Goal: Transaction & Acquisition: Purchase product/service

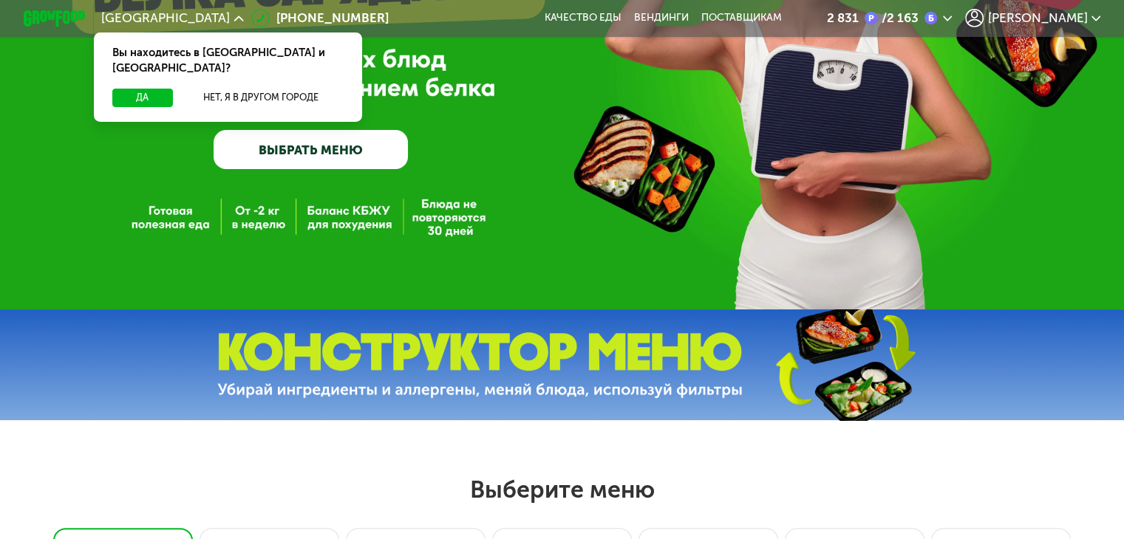
scroll to position [222, 0]
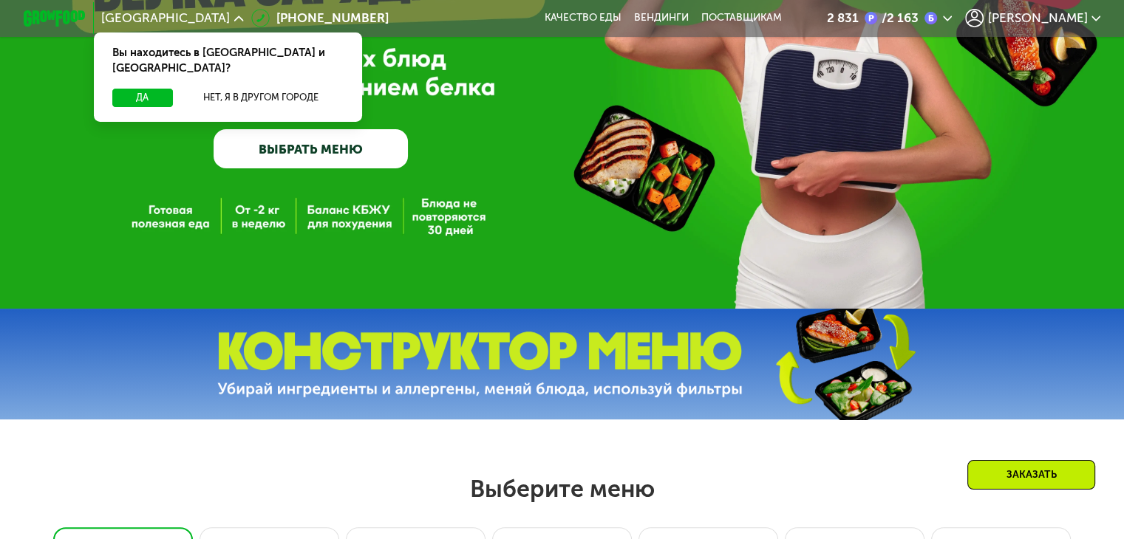
click at [260, 214] on div "GrowFood — доставка правильного питания ВЫБРАТЬ МЕНЮ" at bounding box center [562, 43] width 1124 height 530
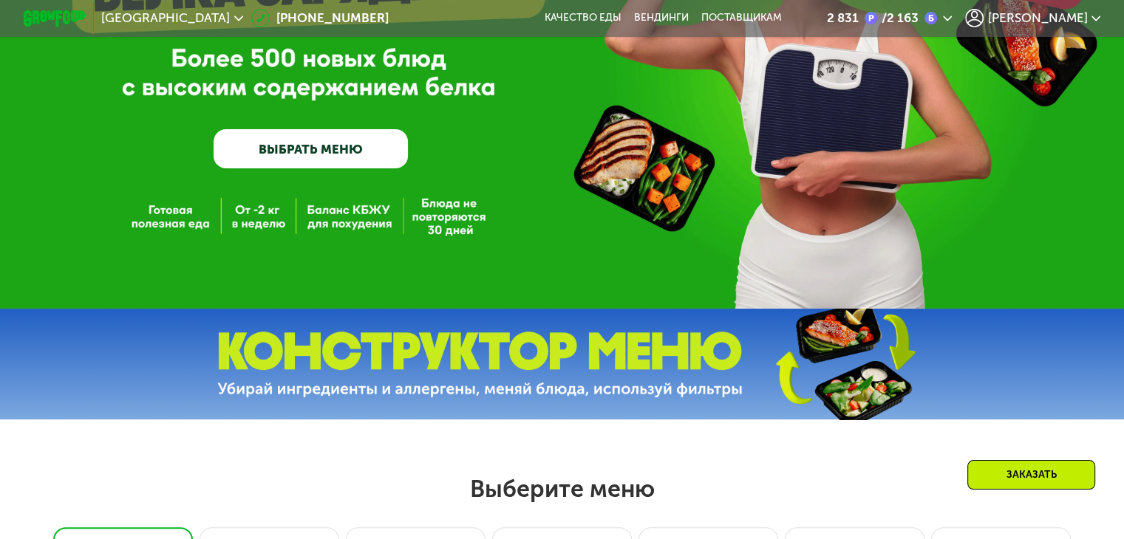
click at [260, 233] on div "GrowFood — доставка правильного питания ВЫБРАТЬ МЕНЮ" at bounding box center [562, 43] width 1124 height 530
click at [283, 151] on link "ВЫБРАТЬ МЕНЮ" at bounding box center [311, 148] width 194 height 39
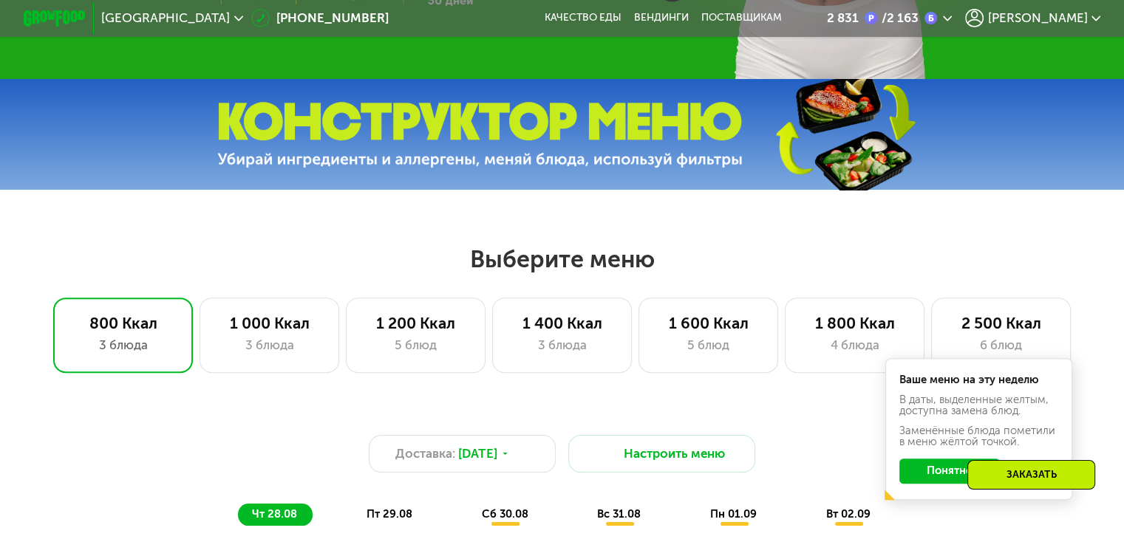
scroll to position [665, 0]
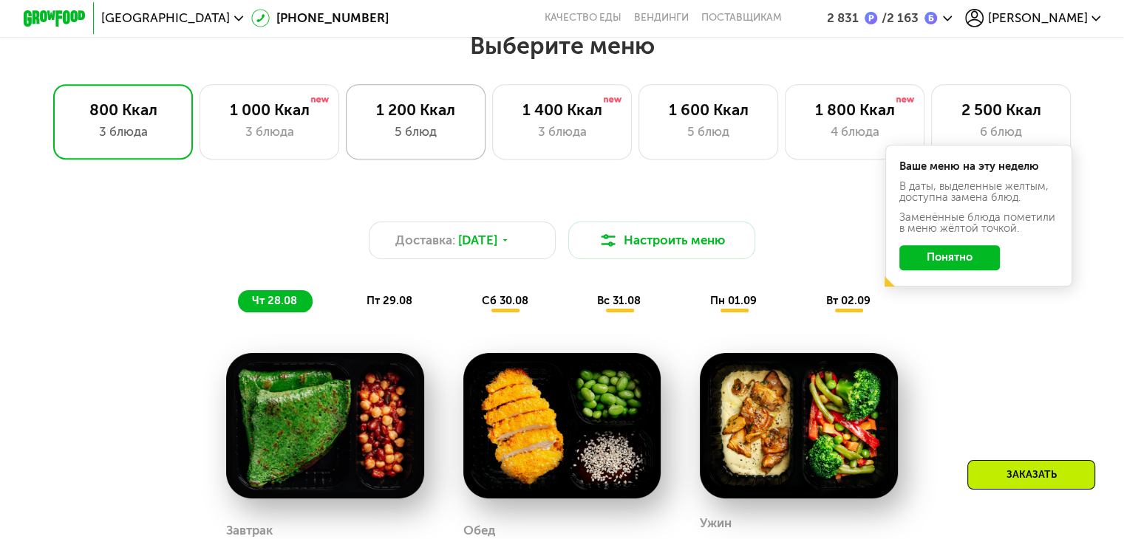
click at [438, 119] on div "1 200 Ккал" at bounding box center [415, 109] width 107 height 18
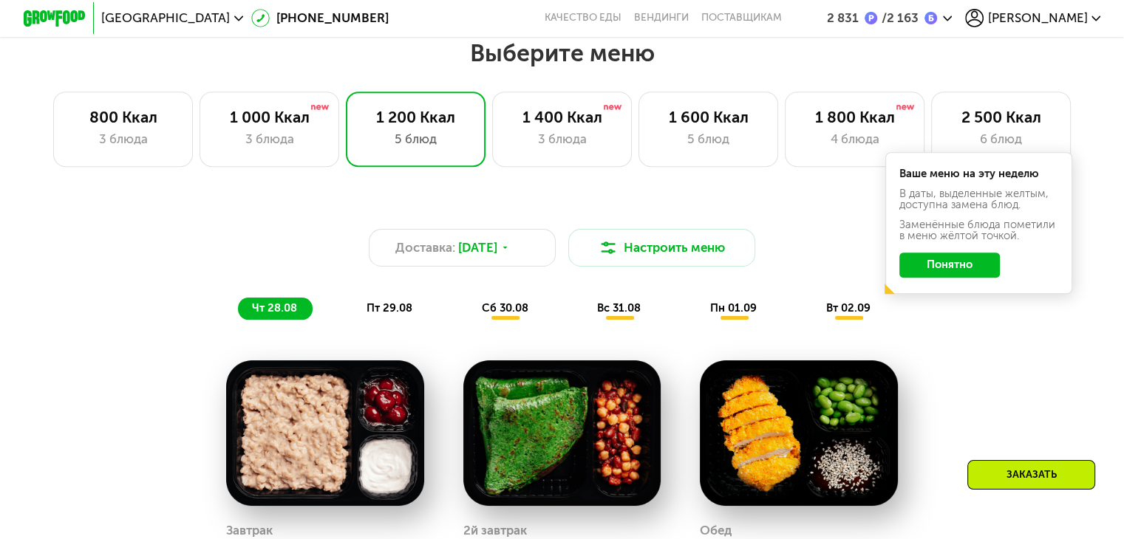
scroll to position [517, 0]
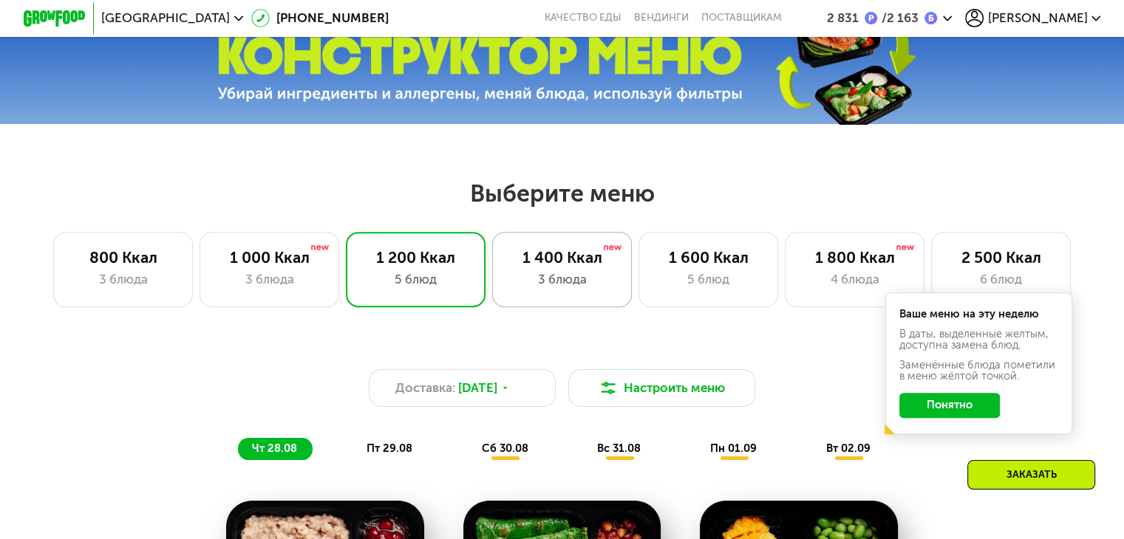
click at [598, 267] on div "1 400 Ккал" at bounding box center [561, 257] width 107 height 18
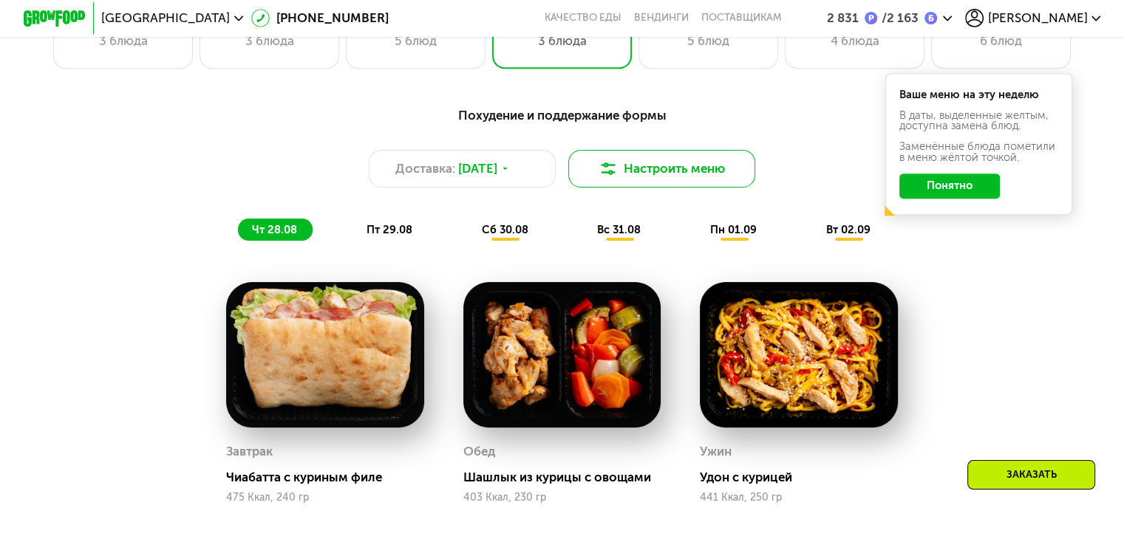
scroll to position [665, 0]
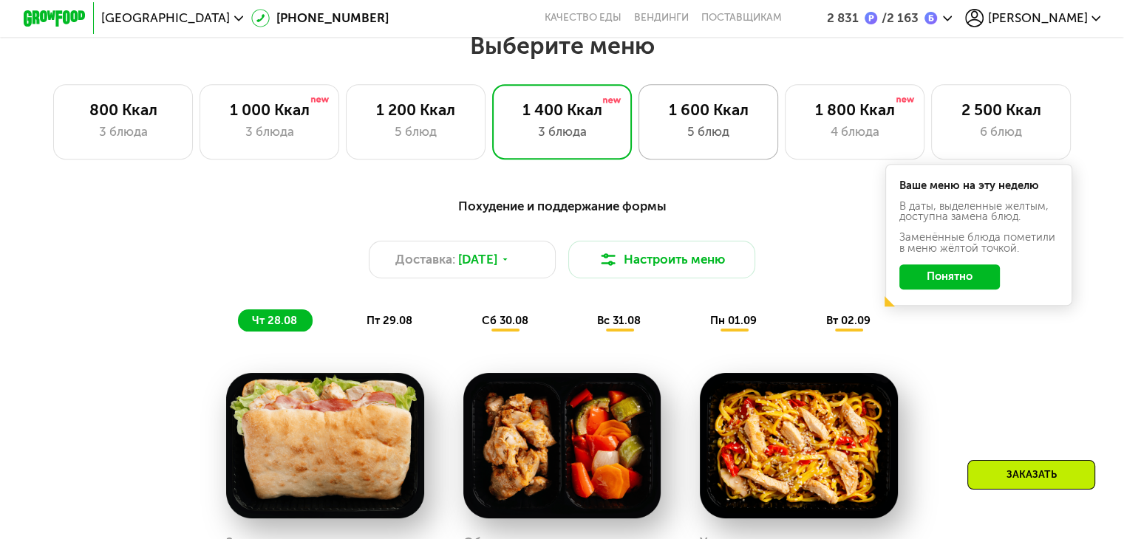
click at [724, 132] on div "5 блюд" at bounding box center [708, 132] width 107 height 18
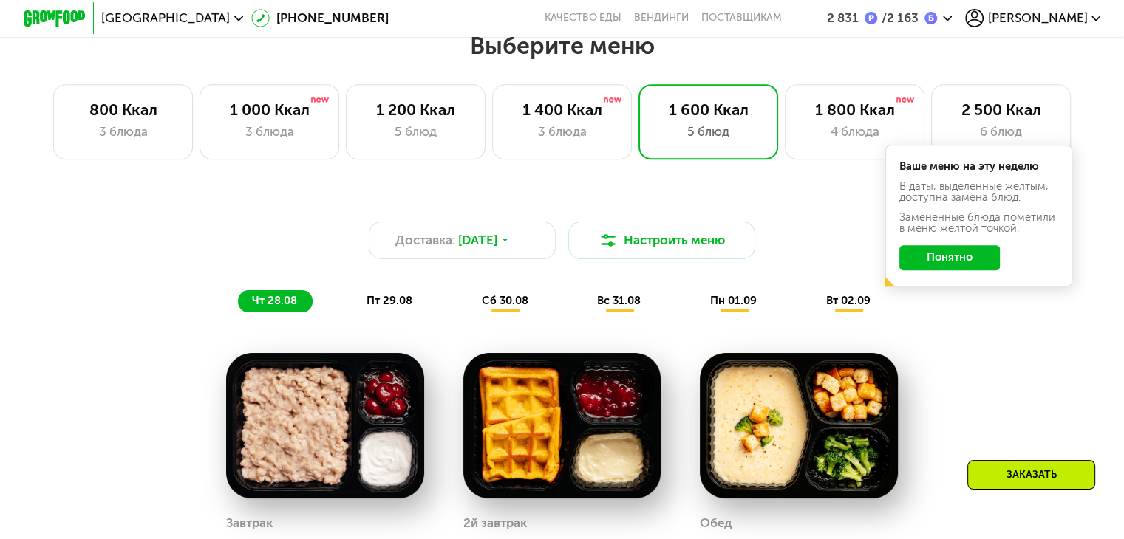
click at [388, 307] on span "пт 29.08" at bounding box center [389, 300] width 46 height 13
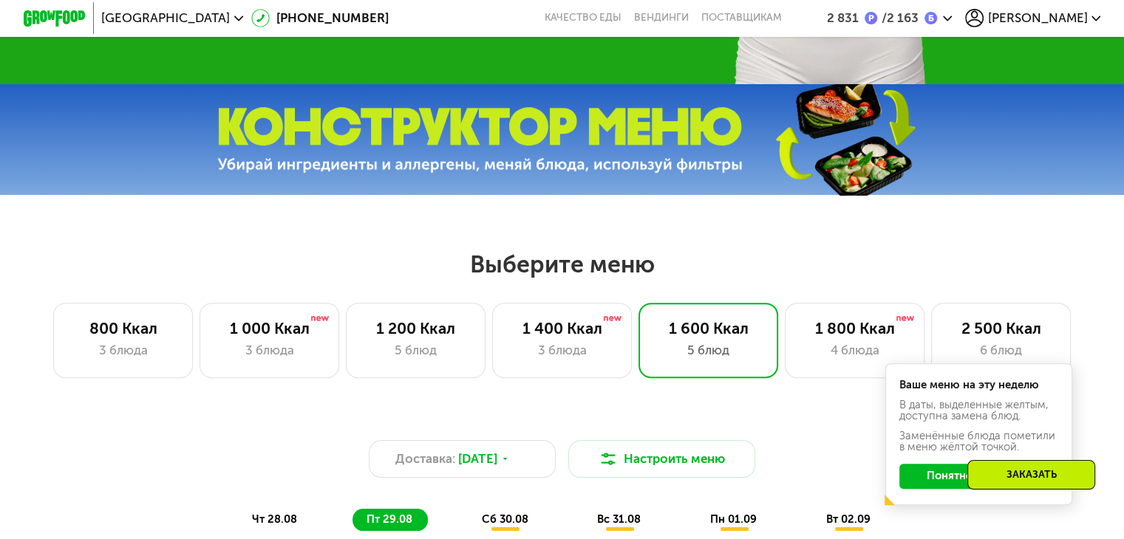
scroll to position [443, 0]
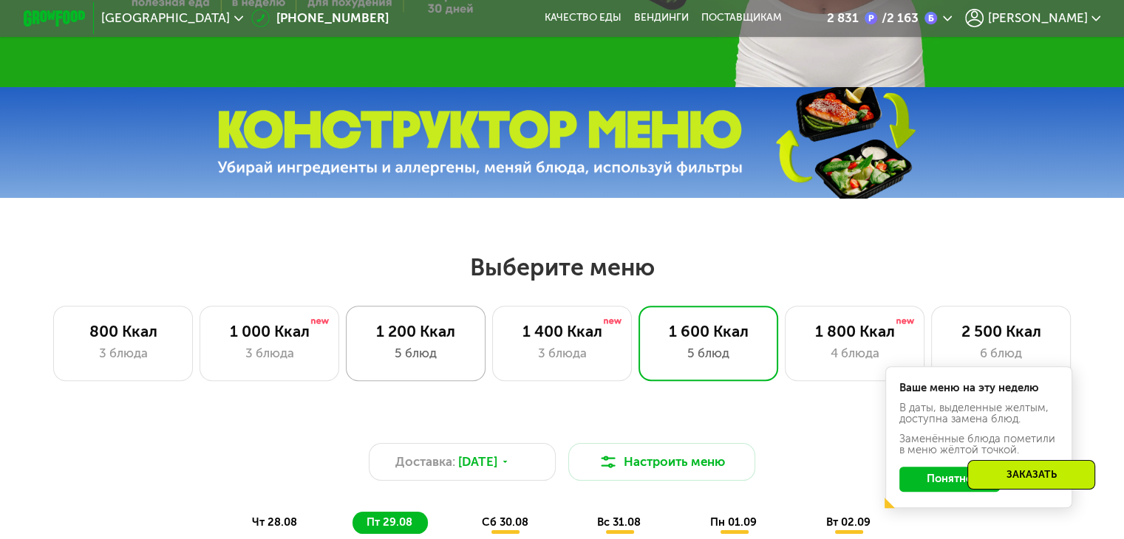
click at [396, 341] on div "1 200 Ккал" at bounding box center [415, 331] width 107 height 18
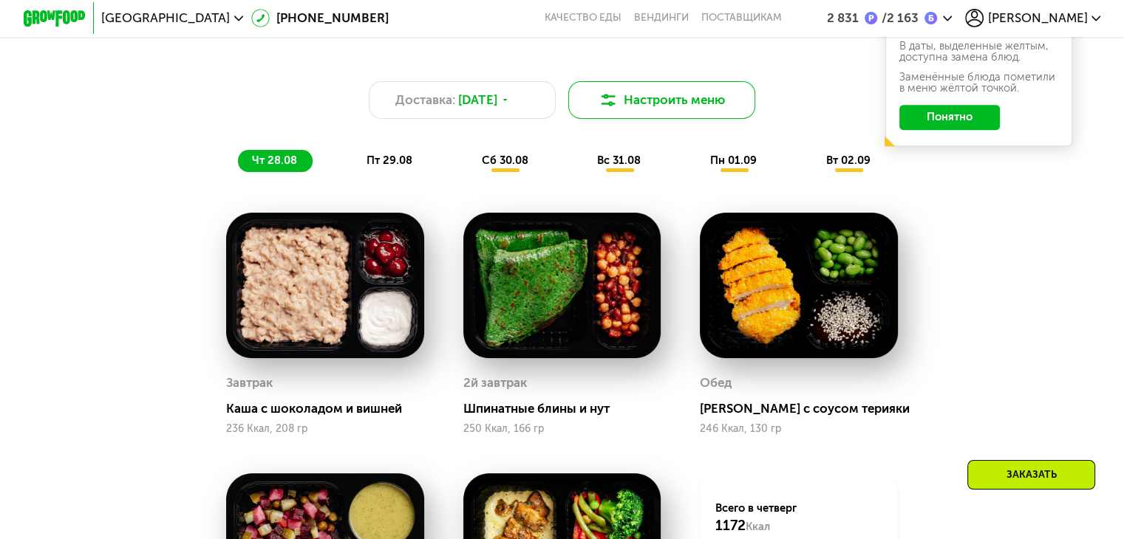
scroll to position [665, 0]
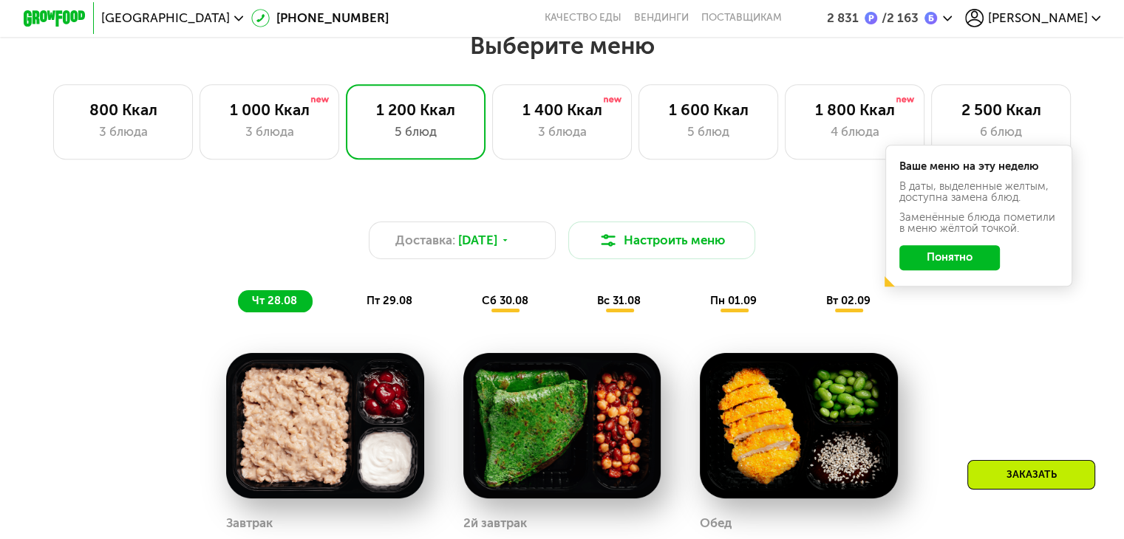
click at [387, 307] on span "пт 29.08" at bounding box center [389, 300] width 46 height 13
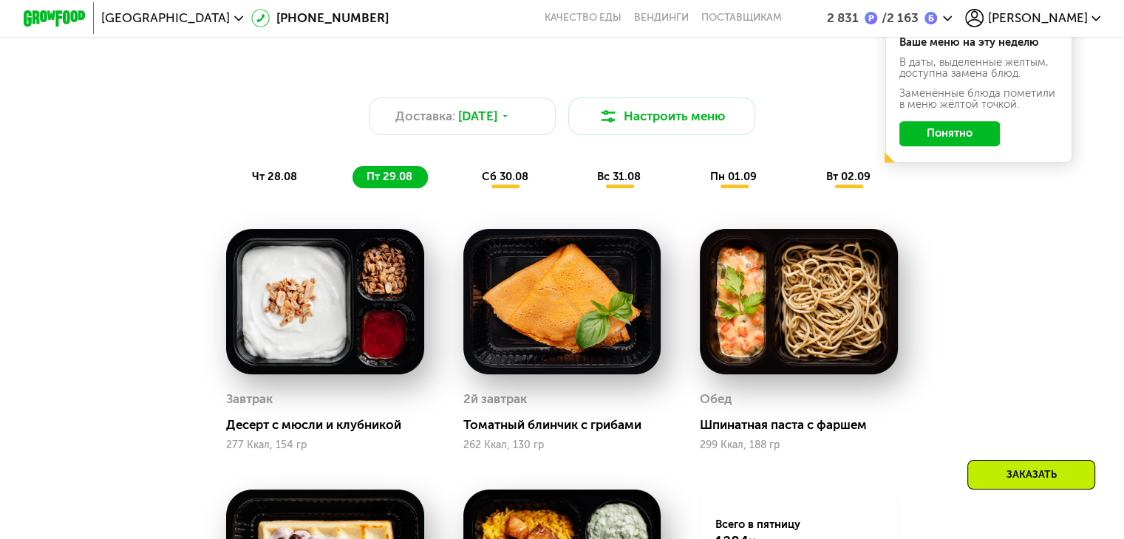
scroll to position [813, 0]
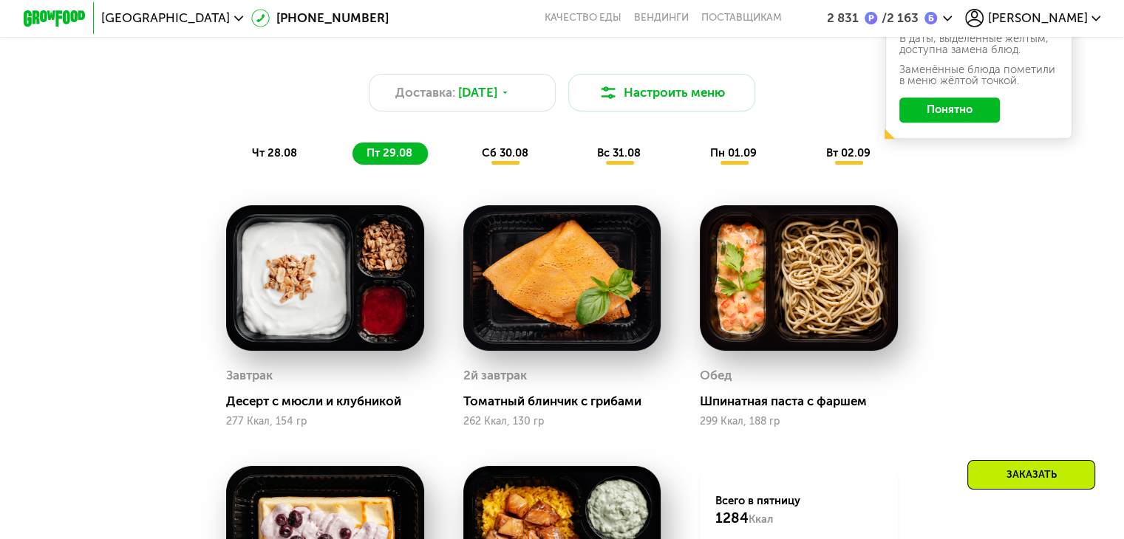
click at [506, 160] on span "сб 30.08" at bounding box center [505, 152] width 47 height 13
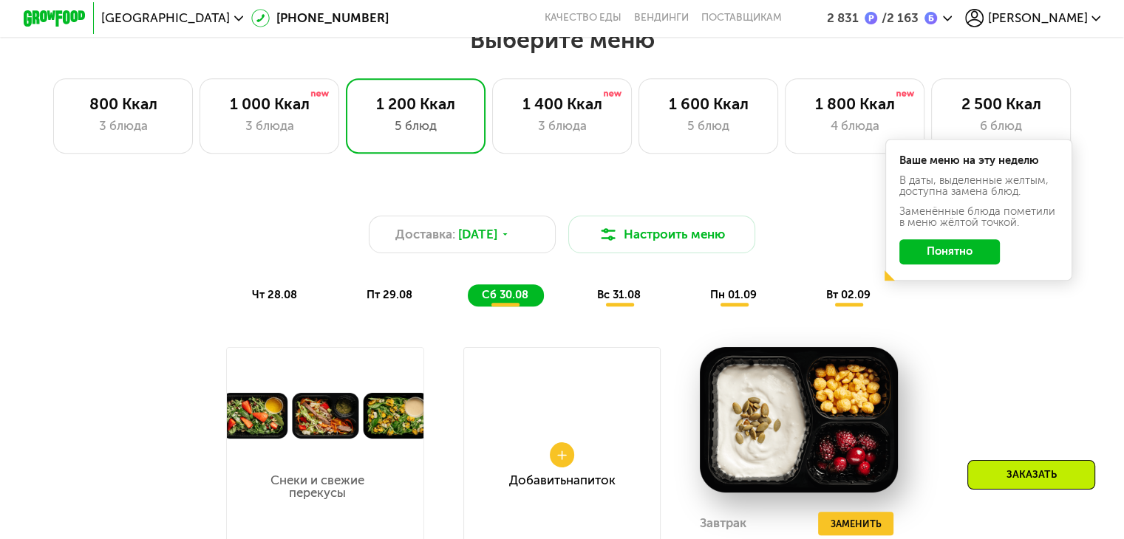
scroll to position [665, 0]
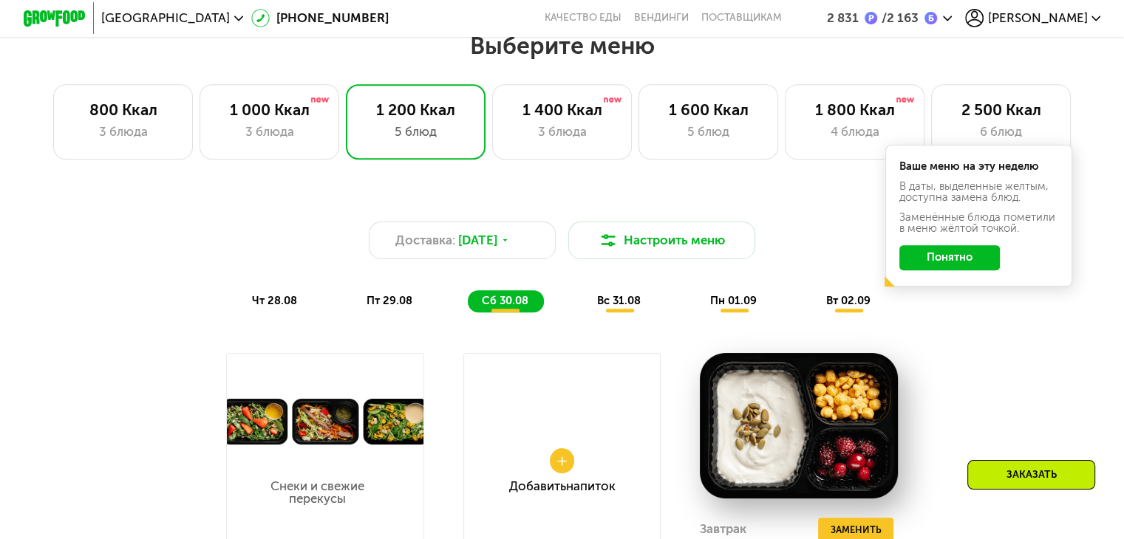
click at [631, 304] on span "вс 31.08" at bounding box center [619, 300] width 44 height 13
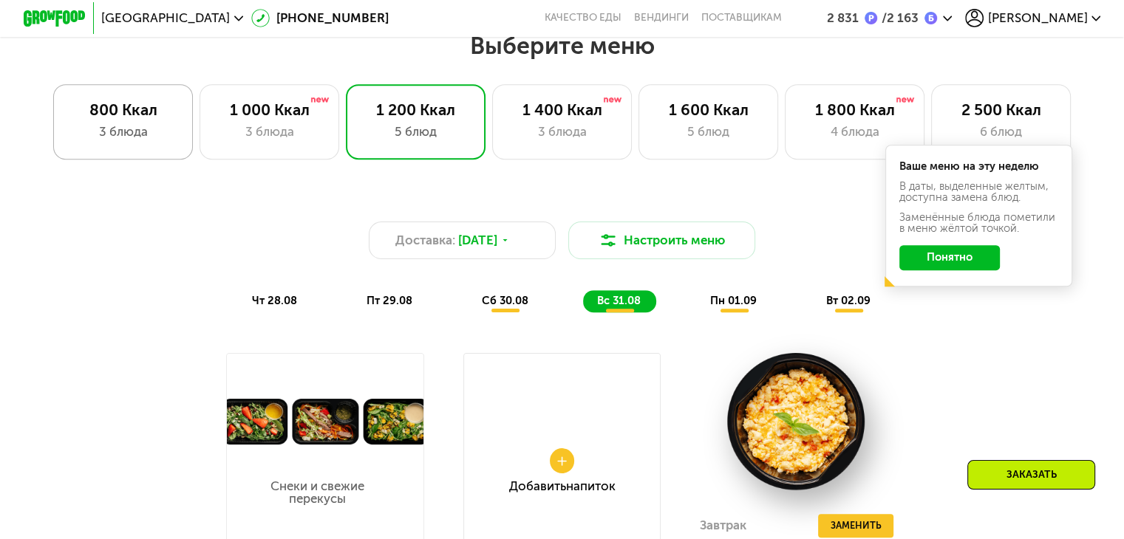
click at [136, 131] on div "3 блюда" at bounding box center [122, 132] width 107 height 18
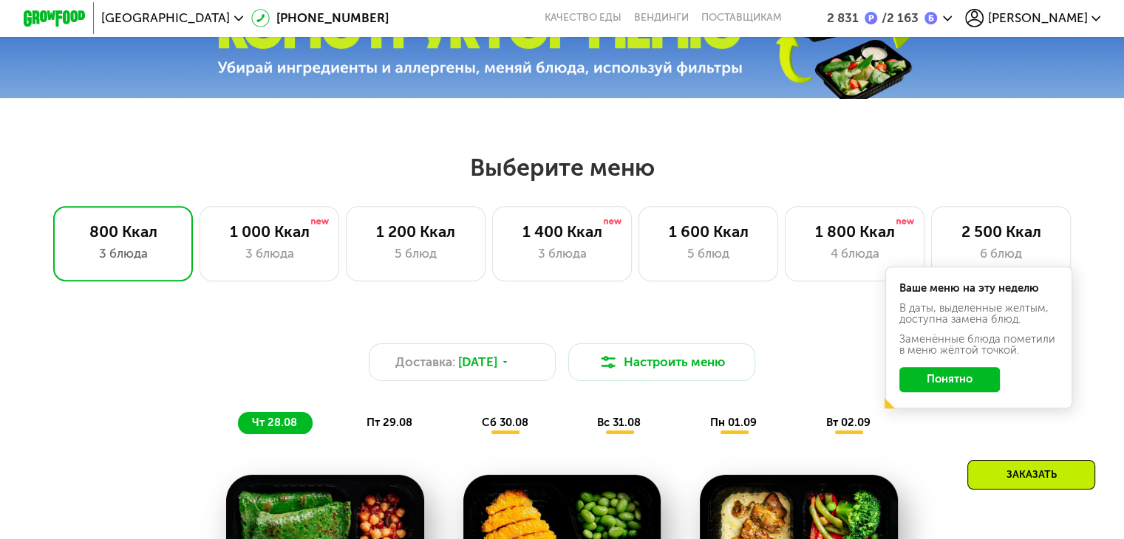
scroll to position [517, 0]
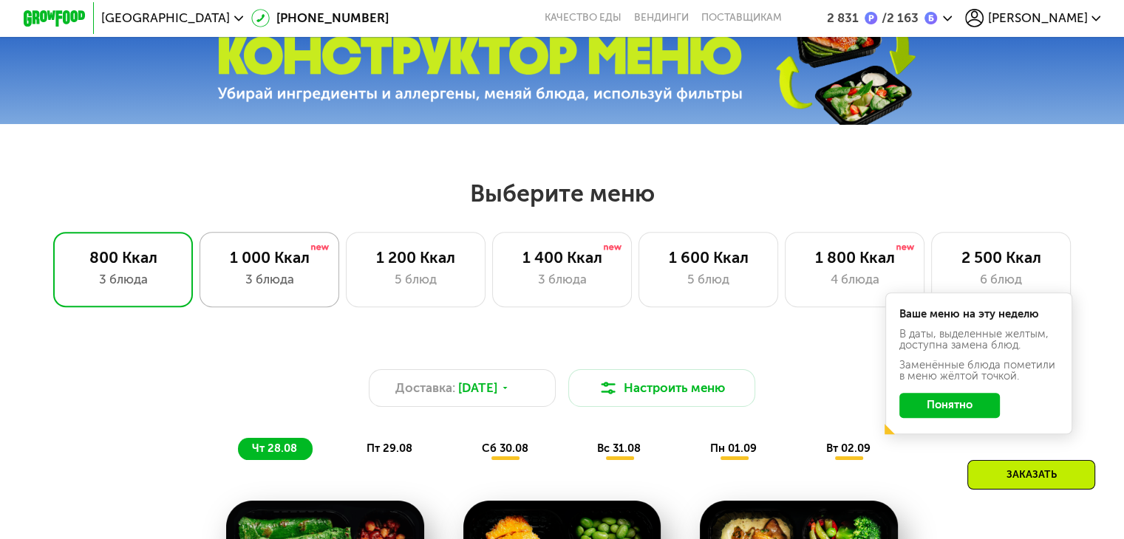
click at [346, 276] on div "1 000 Ккал 3 блюда" at bounding box center [416, 269] width 140 height 75
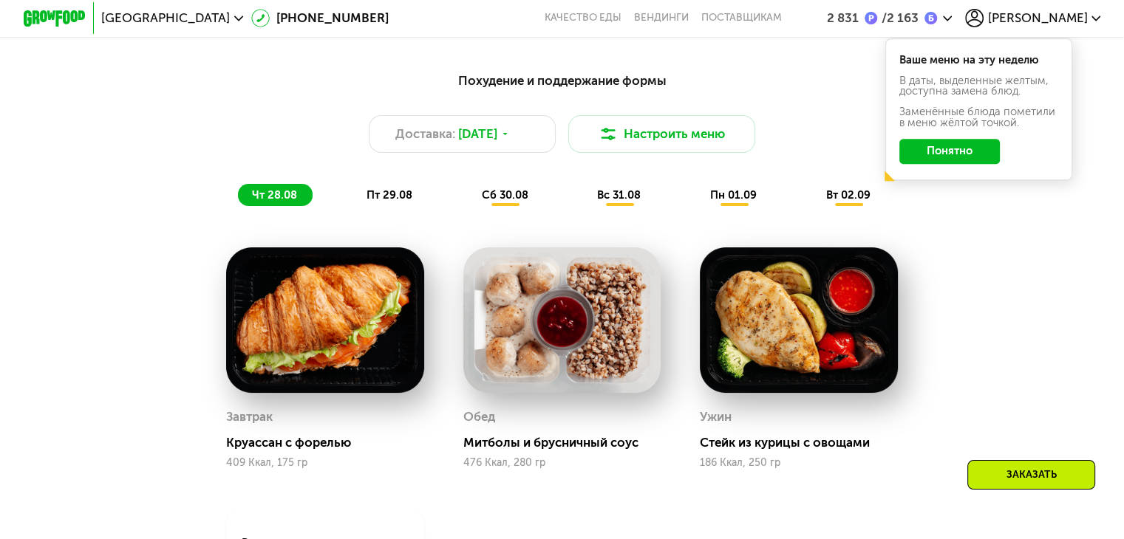
scroll to position [813, 0]
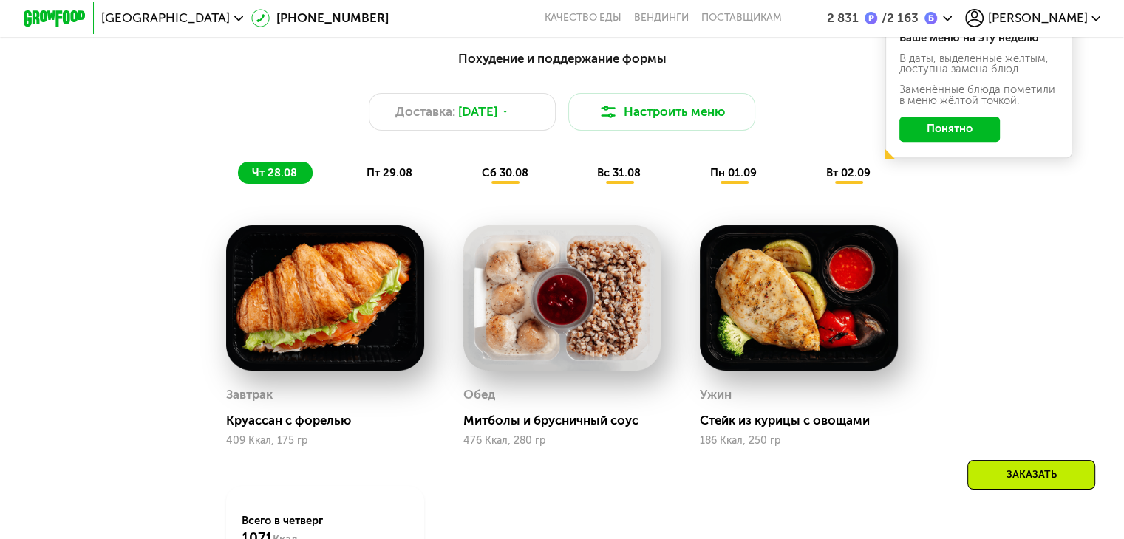
drag, startPoint x: 248, startPoint y: 177, endPoint x: 293, endPoint y: 196, distance: 49.7
click at [250, 178] on div "чт 28.08" at bounding box center [275, 173] width 75 height 22
click at [372, 180] on span "пт 29.08" at bounding box center [389, 172] width 46 height 13
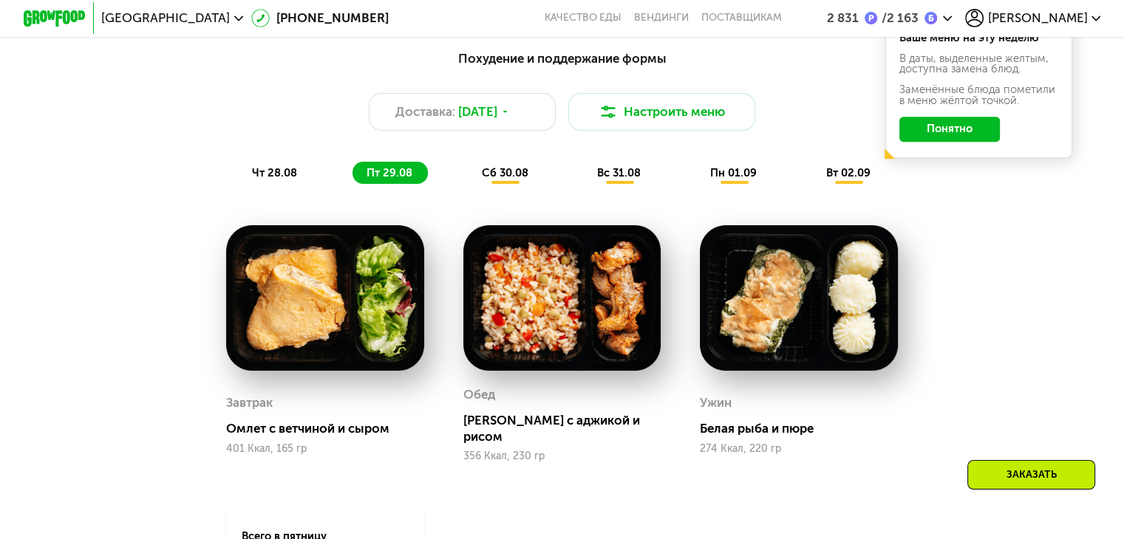
click at [510, 180] on span "сб 30.08" at bounding box center [505, 172] width 47 height 13
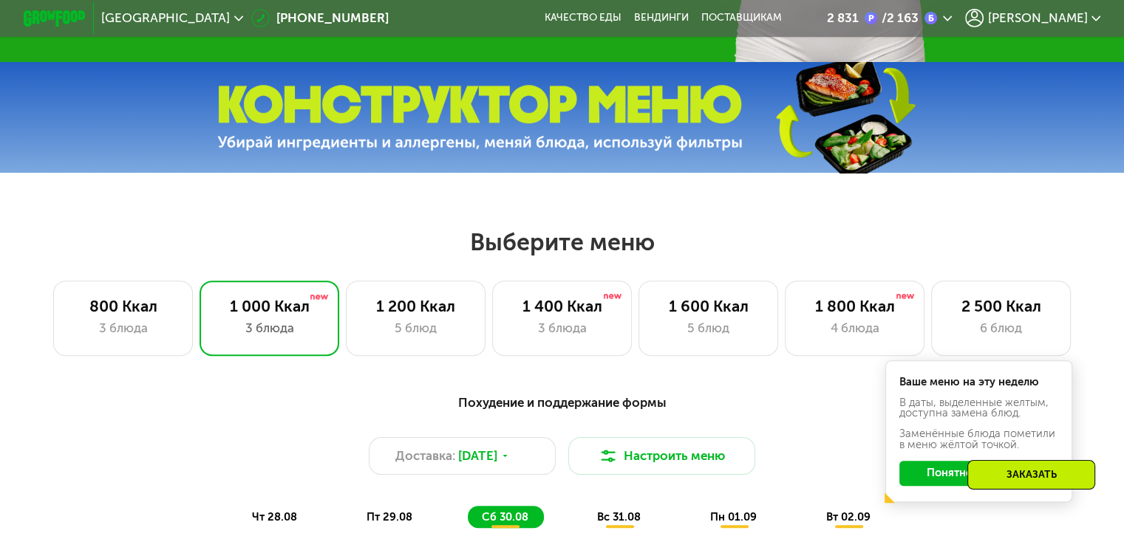
scroll to position [443, 0]
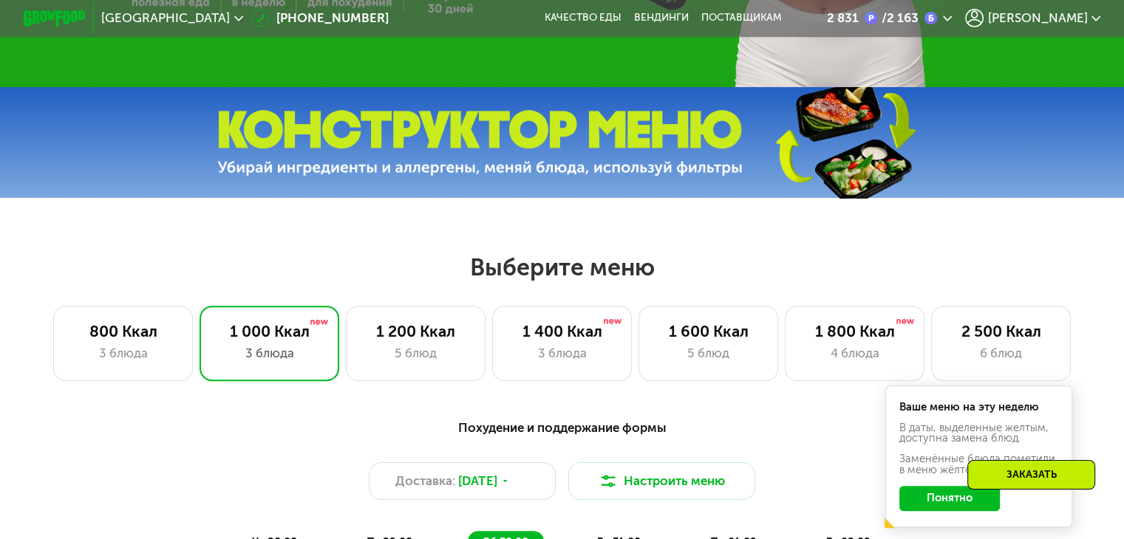
click at [952, 18] on use at bounding box center [948, 18] width 10 height 5
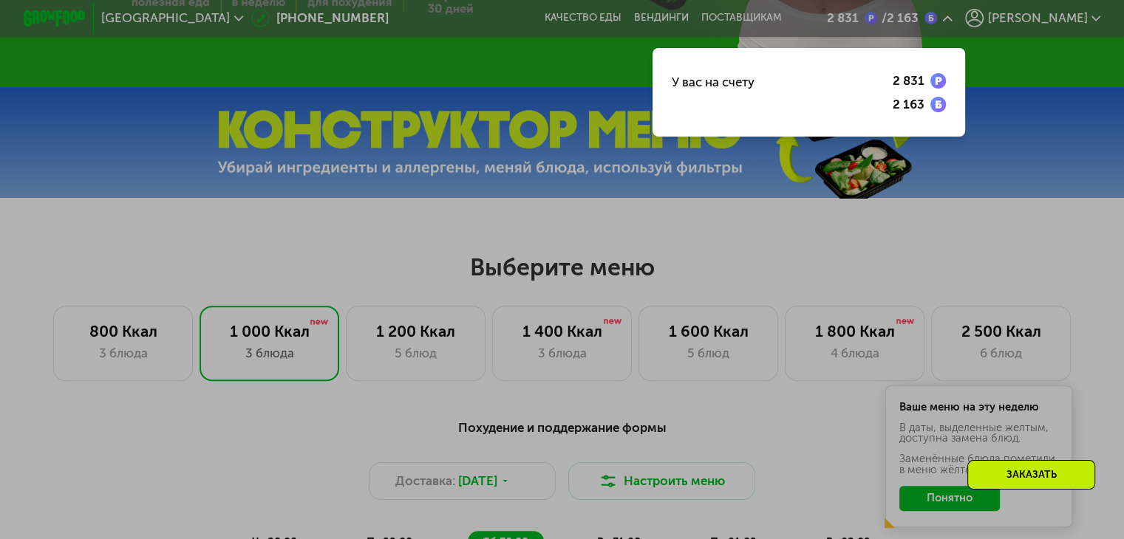
scroll to position [517, 0]
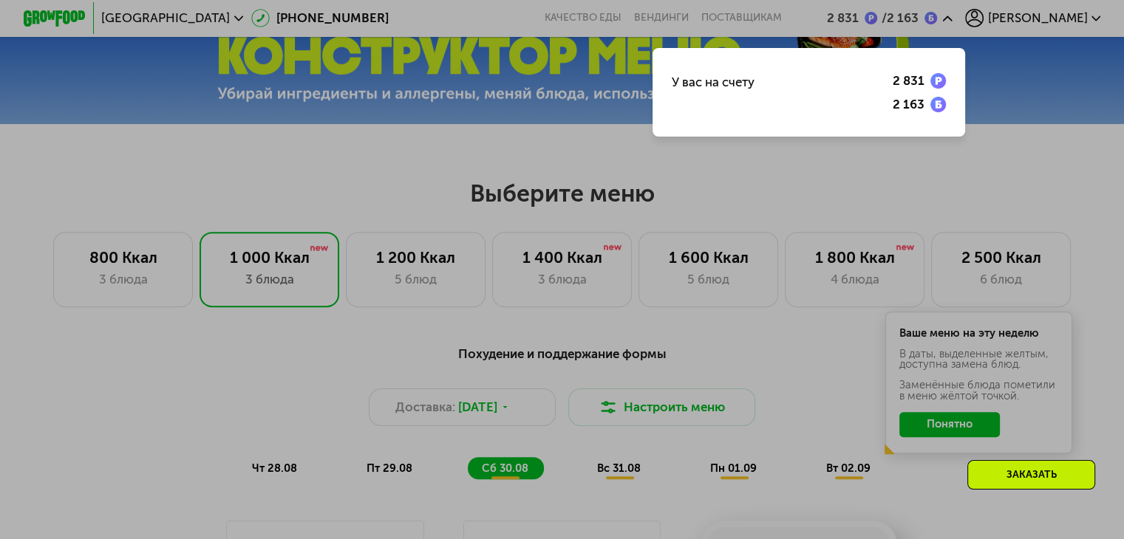
click at [983, 432] on div at bounding box center [562, 269] width 1124 height 539
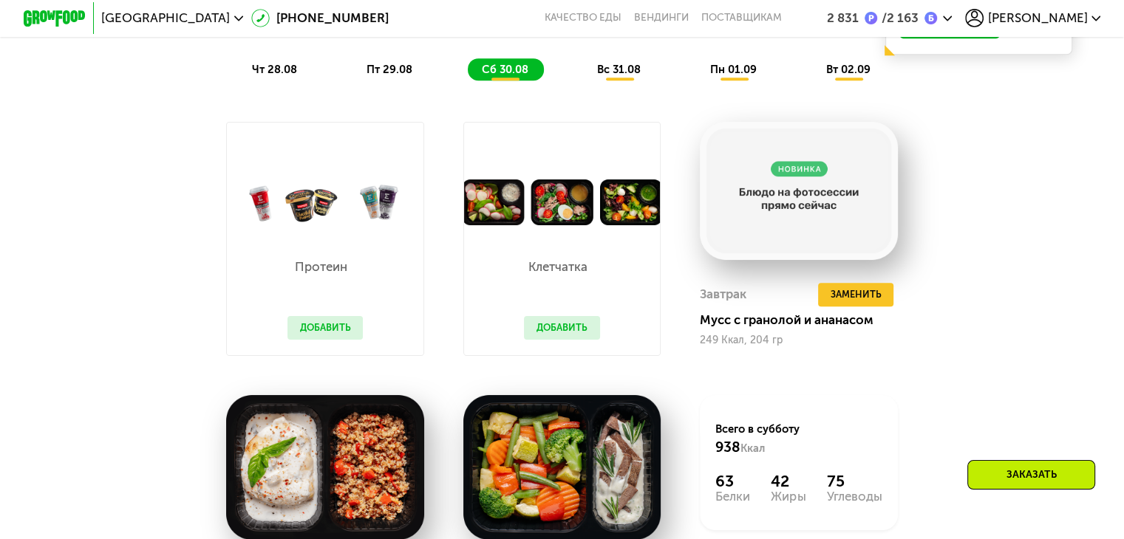
scroll to position [887, 0]
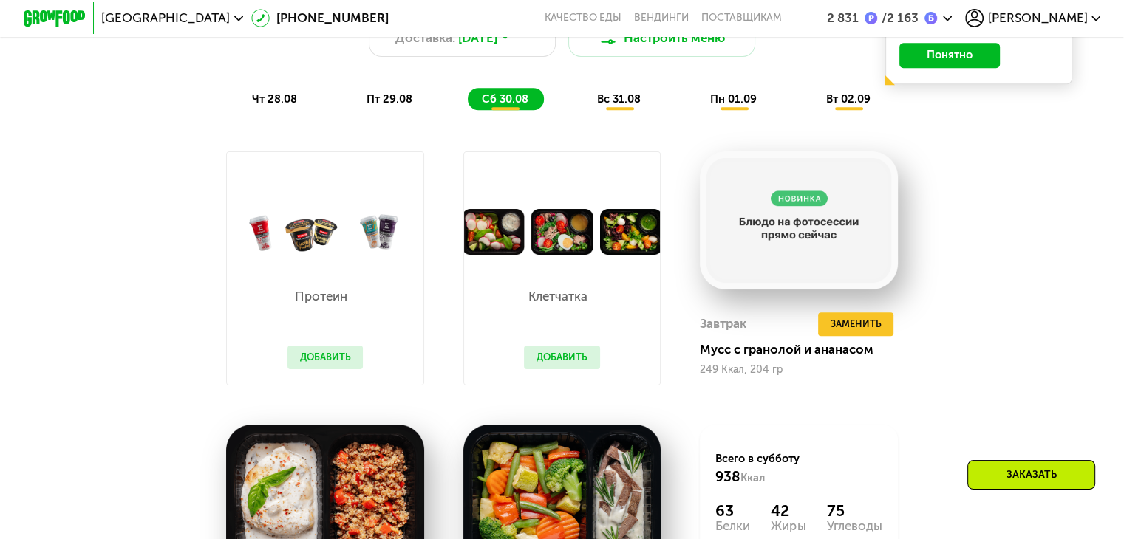
click at [581, 274] on div "Клетчатка Добавить" at bounding box center [561, 319] width 107 height 129
click at [696, 110] on div "вс 31.08" at bounding box center [734, 99] width 76 height 22
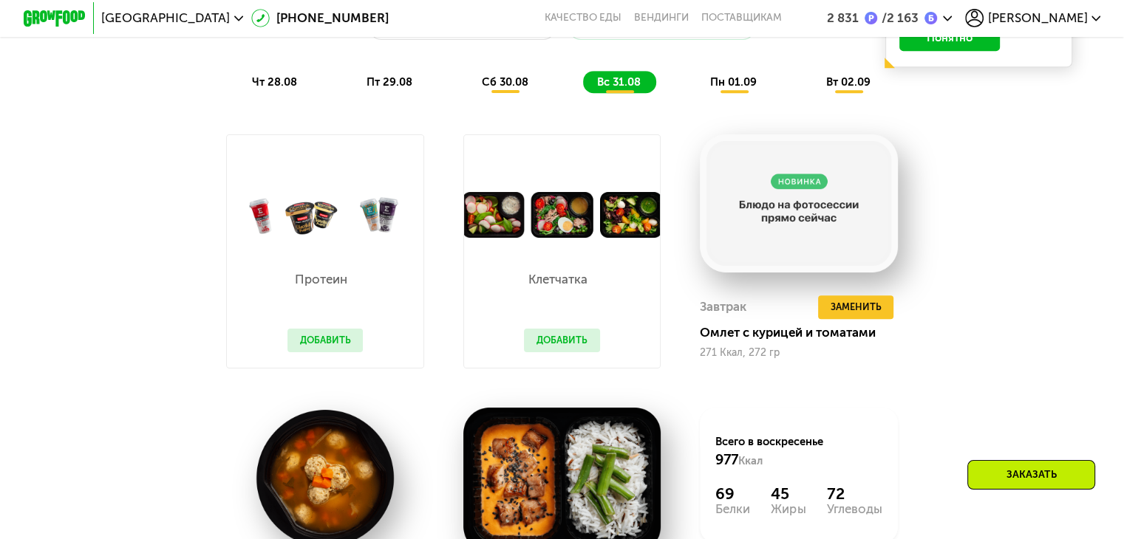
scroll to position [813, 0]
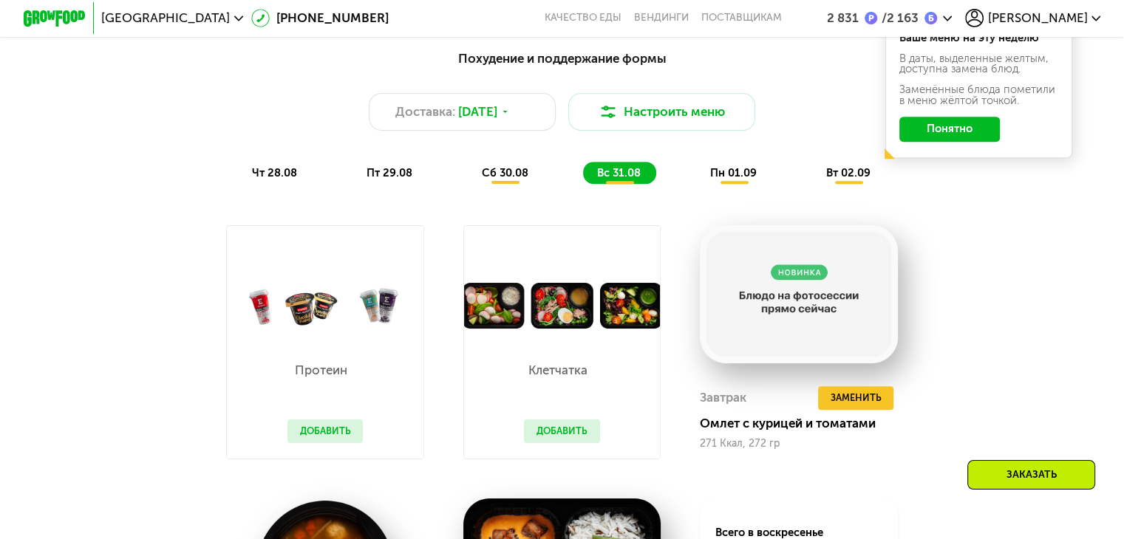
click at [812, 184] on div "пн 01.09" at bounding box center [849, 173] width 74 height 22
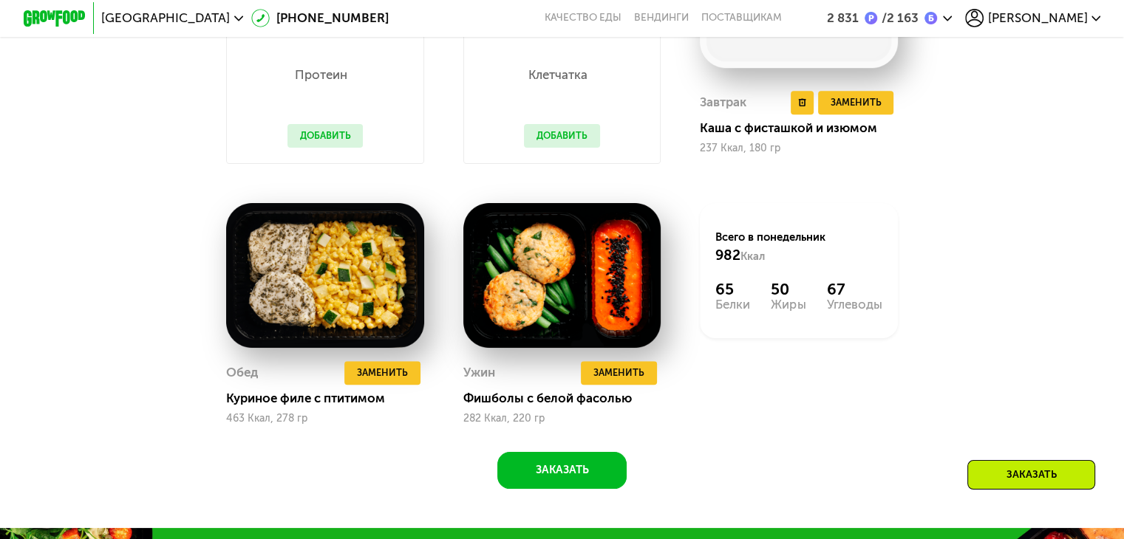
scroll to position [887, 0]
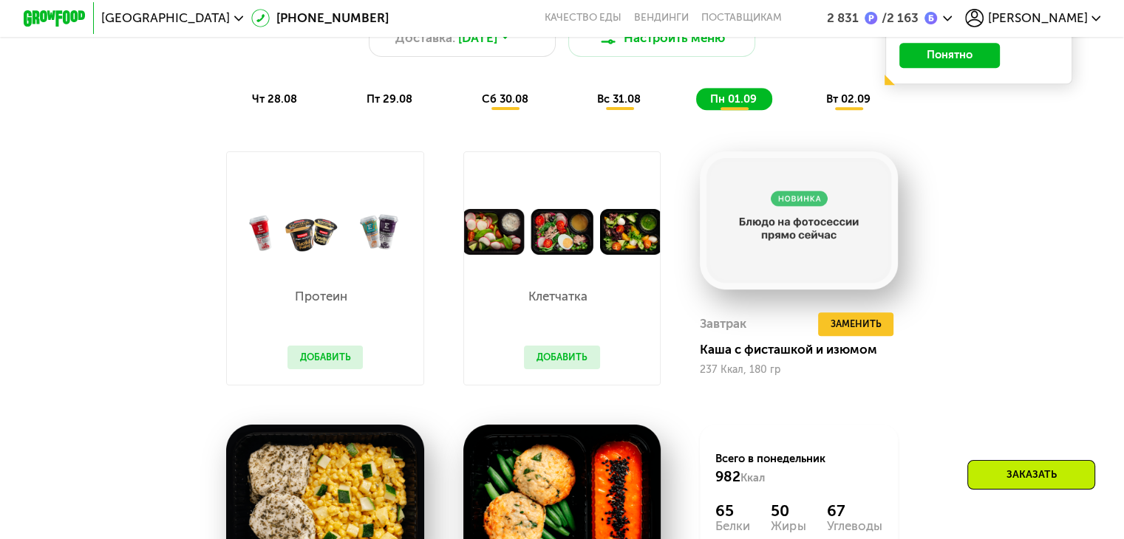
click at [864, 106] on span "вт 02.09" at bounding box center [848, 98] width 44 height 13
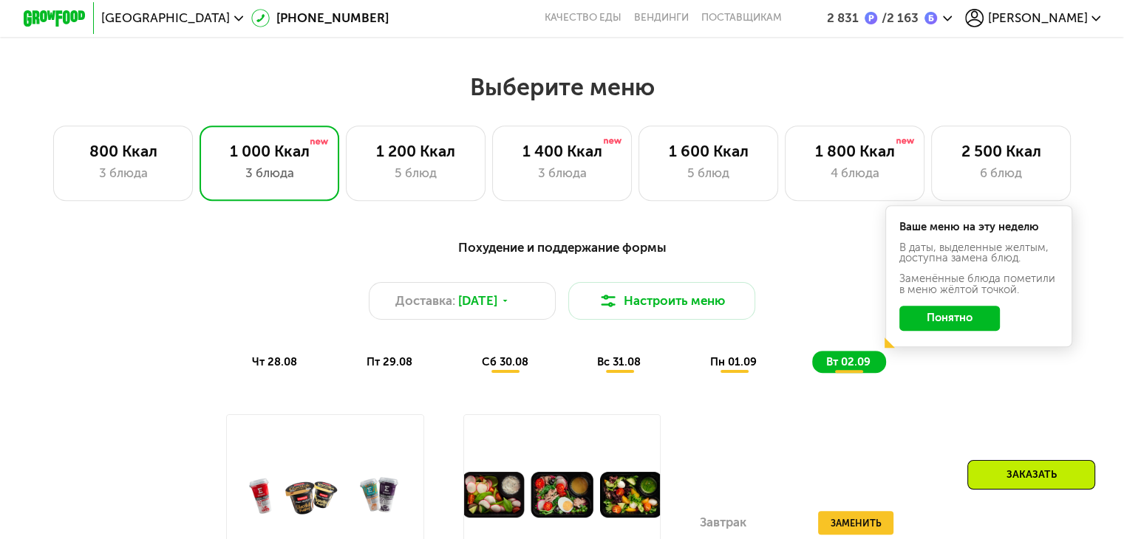
scroll to position [591, 0]
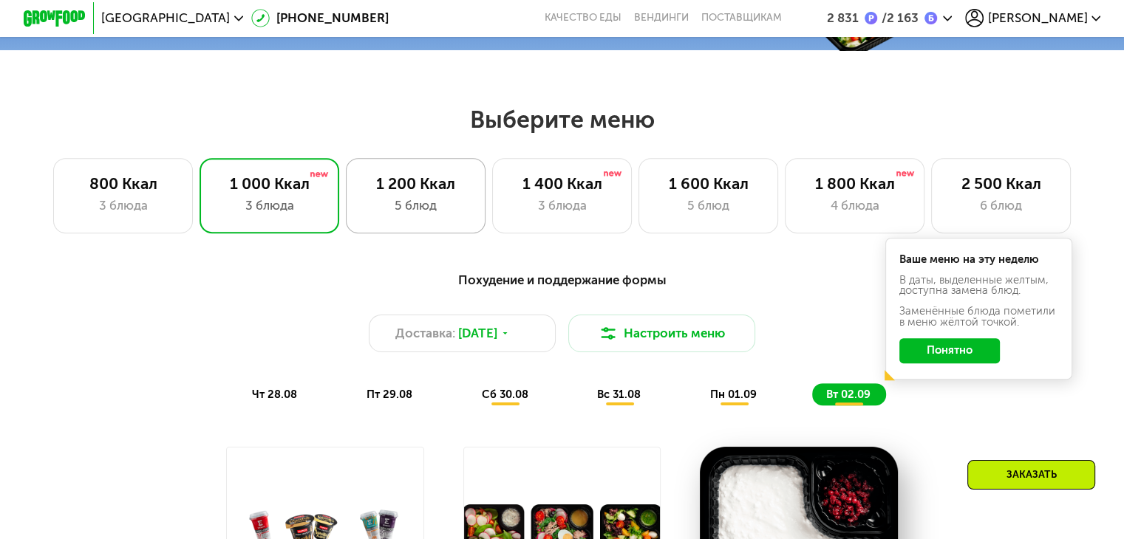
click at [428, 215] on div "5 блюд" at bounding box center [415, 206] width 107 height 18
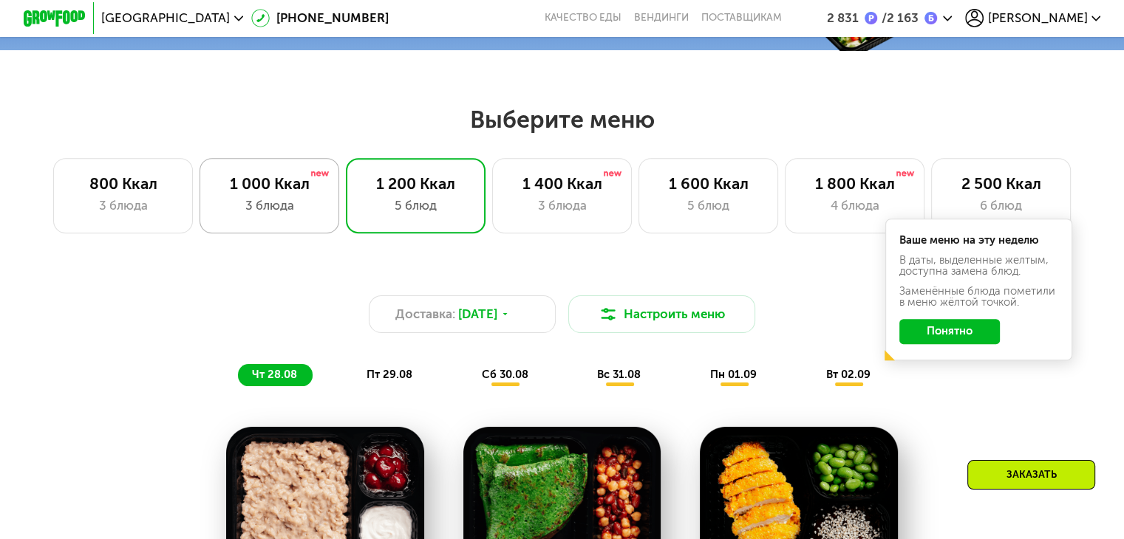
click at [346, 202] on div "1 000 Ккал 3 блюда" at bounding box center [416, 195] width 140 height 75
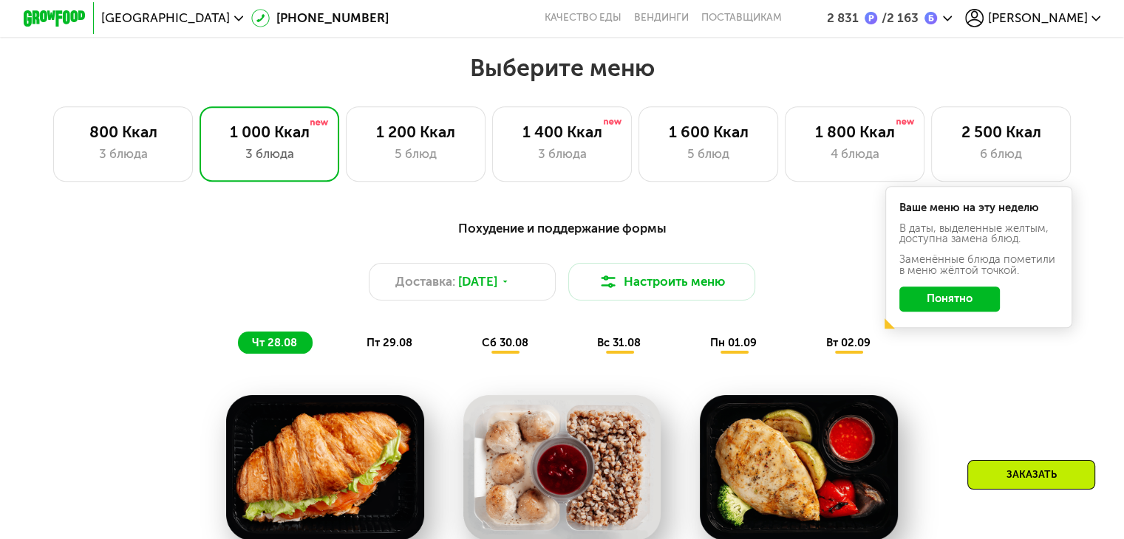
scroll to position [665, 0]
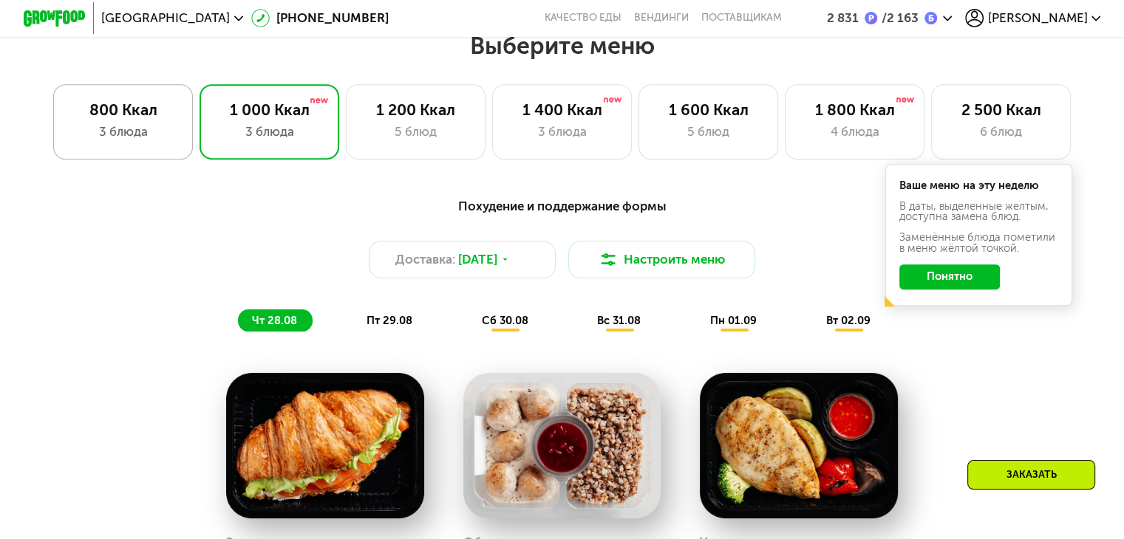
click at [162, 141] on div "3 блюда" at bounding box center [122, 132] width 107 height 18
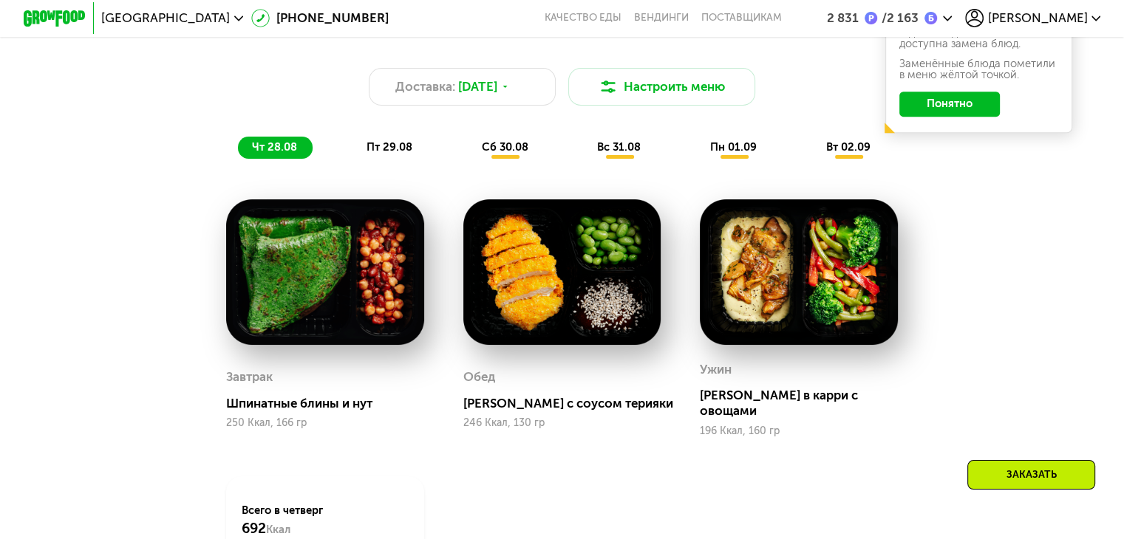
scroll to position [739, 0]
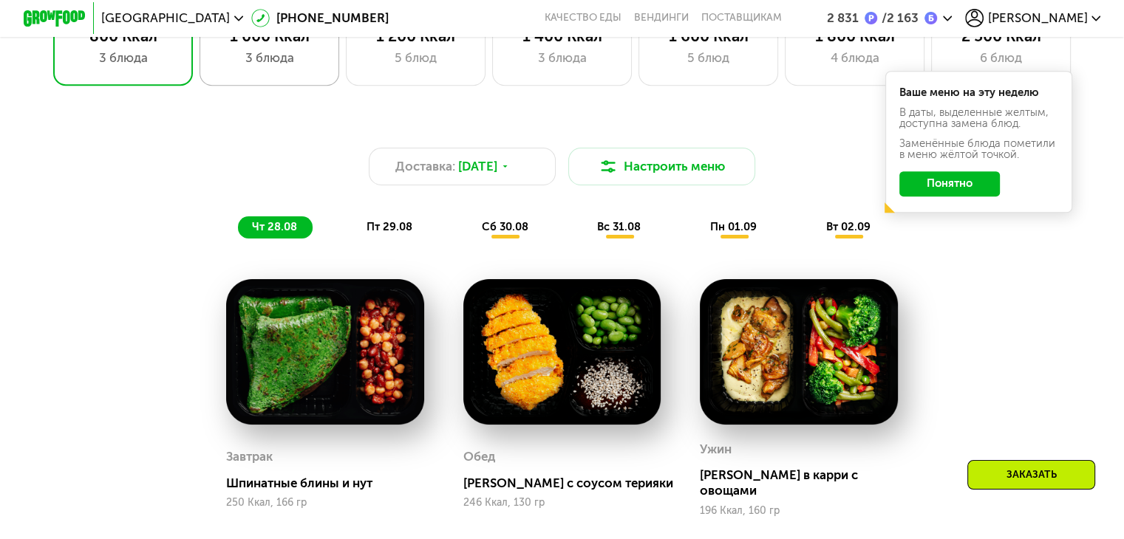
click at [346, 77] on div "1 000 Ккал 3 блюда" at bounding box center [416, 47] width 140 height 75
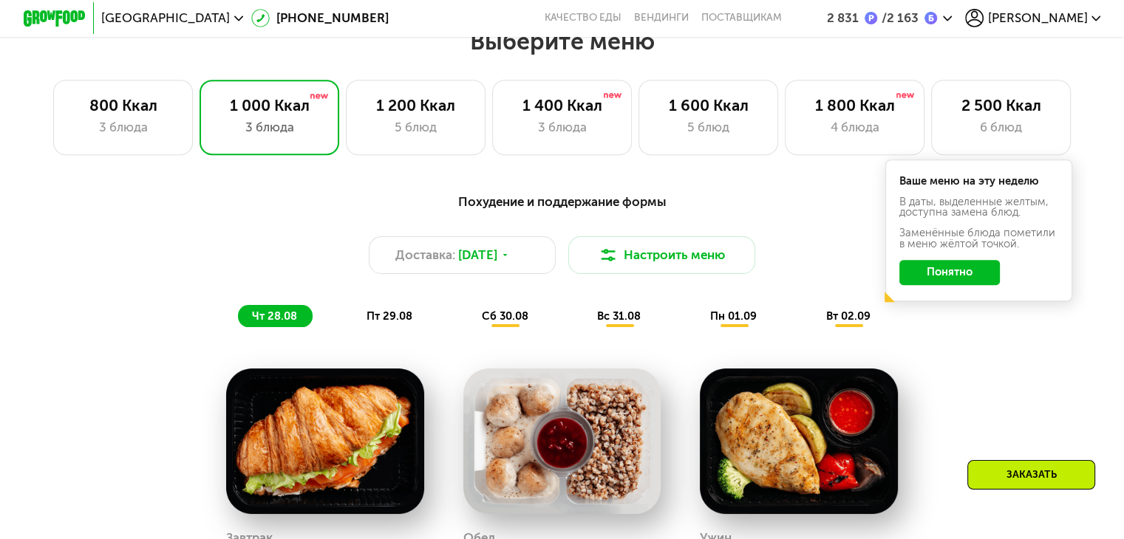
scroll to position [591, 0]
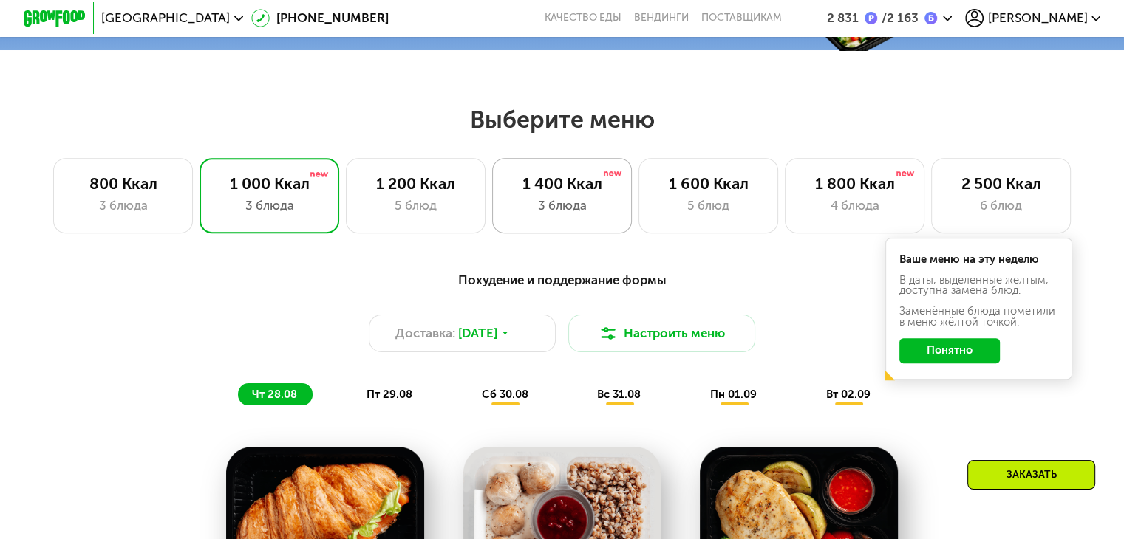
click at [584, 191] on div "1 400 Ккал" at bounding box center [561, 183] width 107 height 18
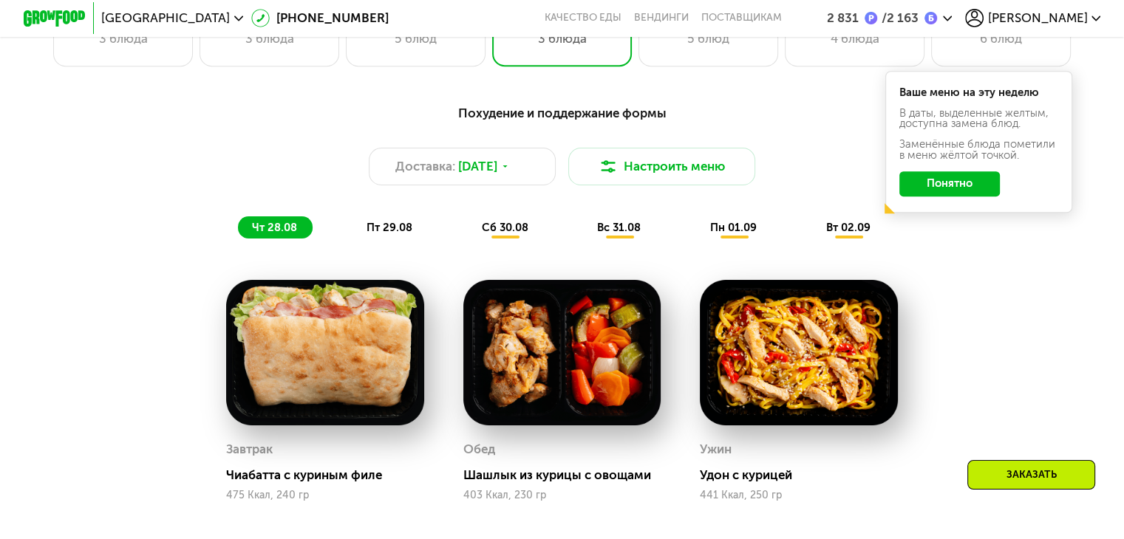
scroll to position [665, 0]
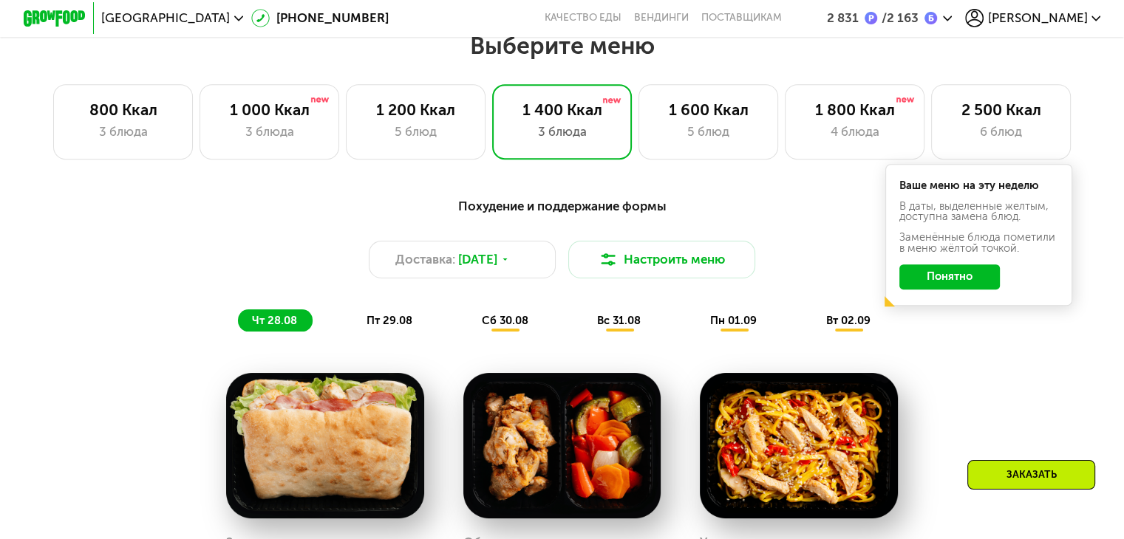
click at [378, 327] on span "пт 29.08" at bounding box center [389, 320] width 46 height 13
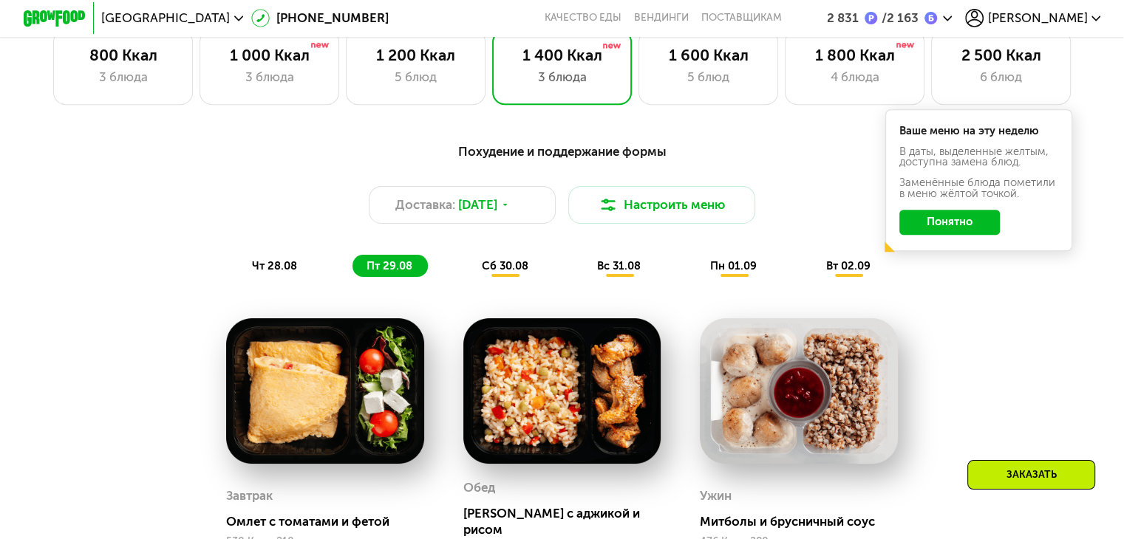
scroll to position [813, 0]
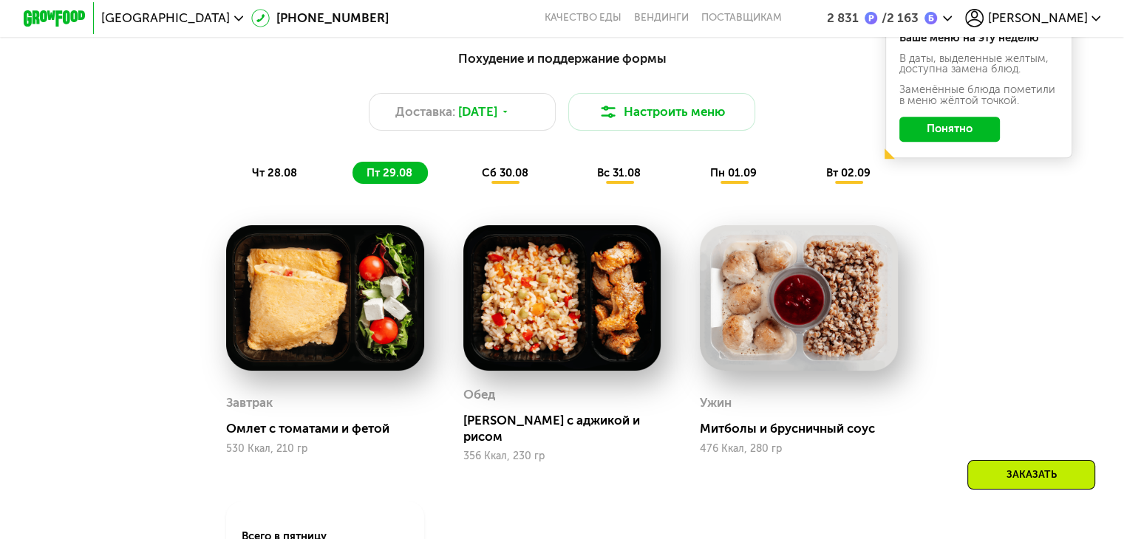
click at [494, 180] on span "сб 30.08" at bounding box center [505, 172] width 47 height 13
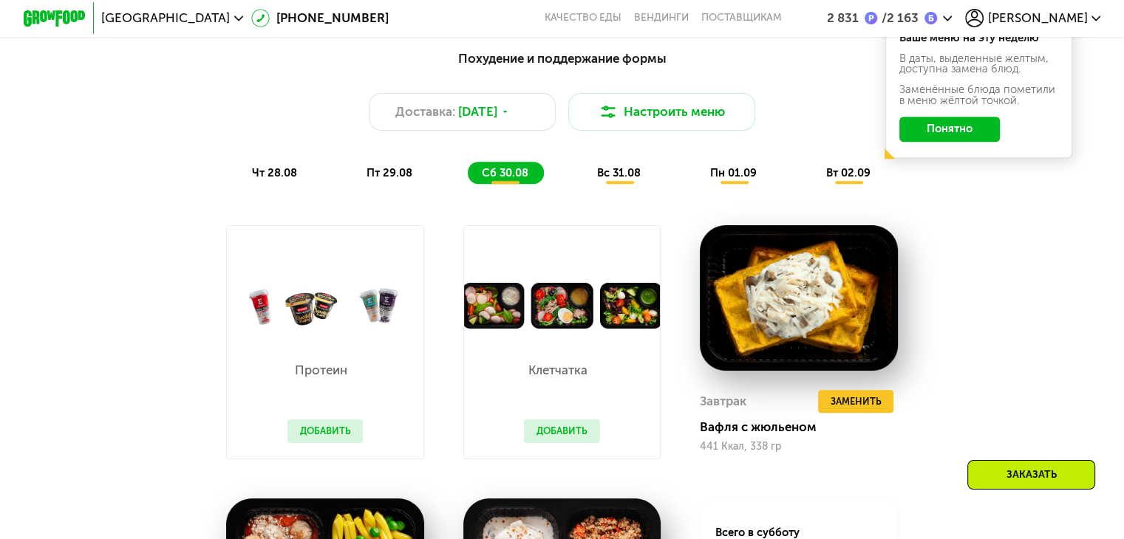
click at [621, 180] on span "вс 31.08" at bounding box center [619, 172] width 44 height 13
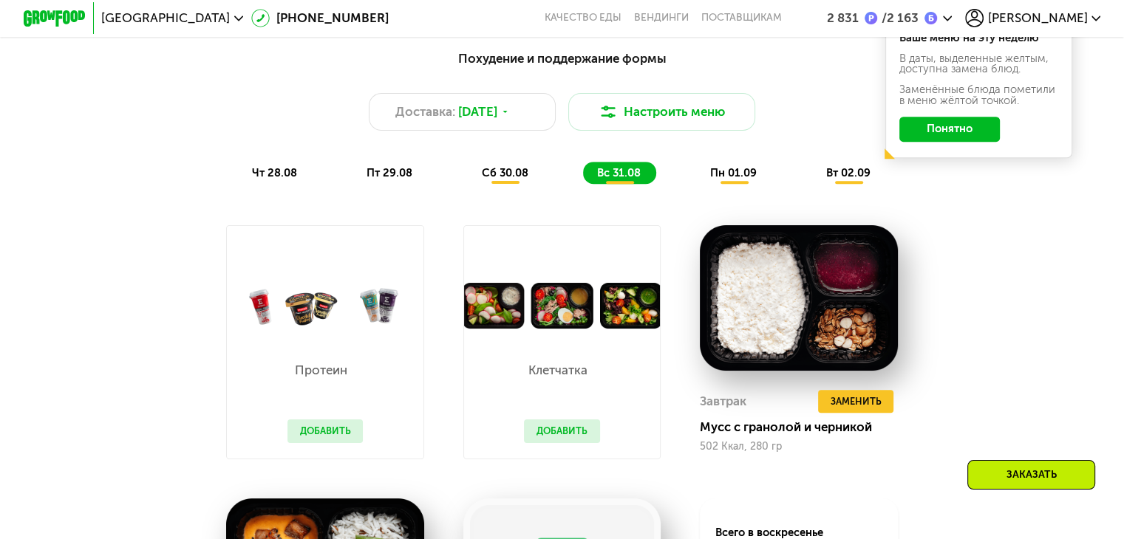
scroll to position [887, 0]
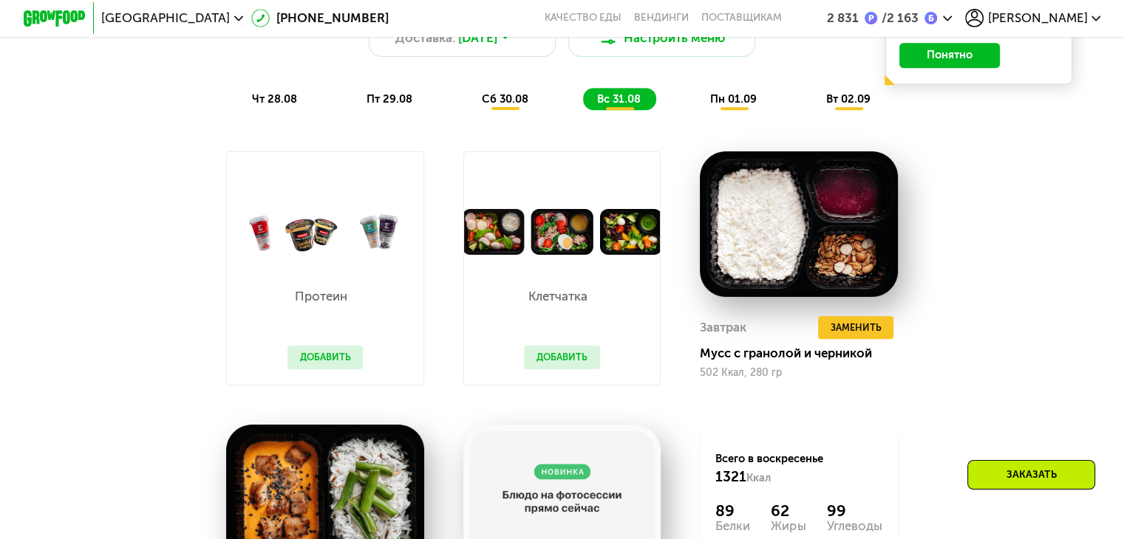
click at [730, 106] on span "пн 01.09" at bounding box center [733, 98] width 47 height 13
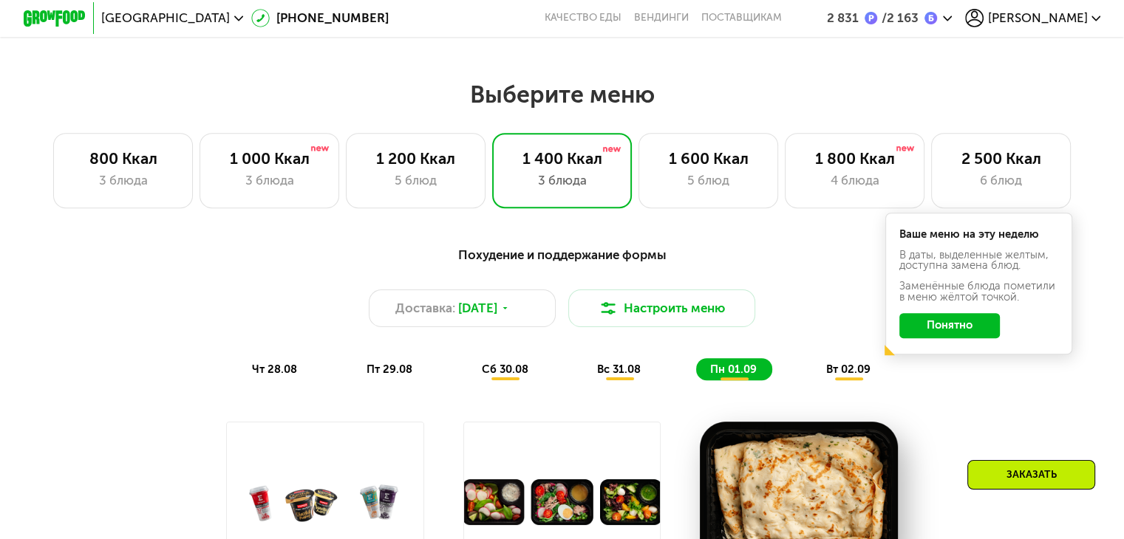
scroll to position [591, 0]
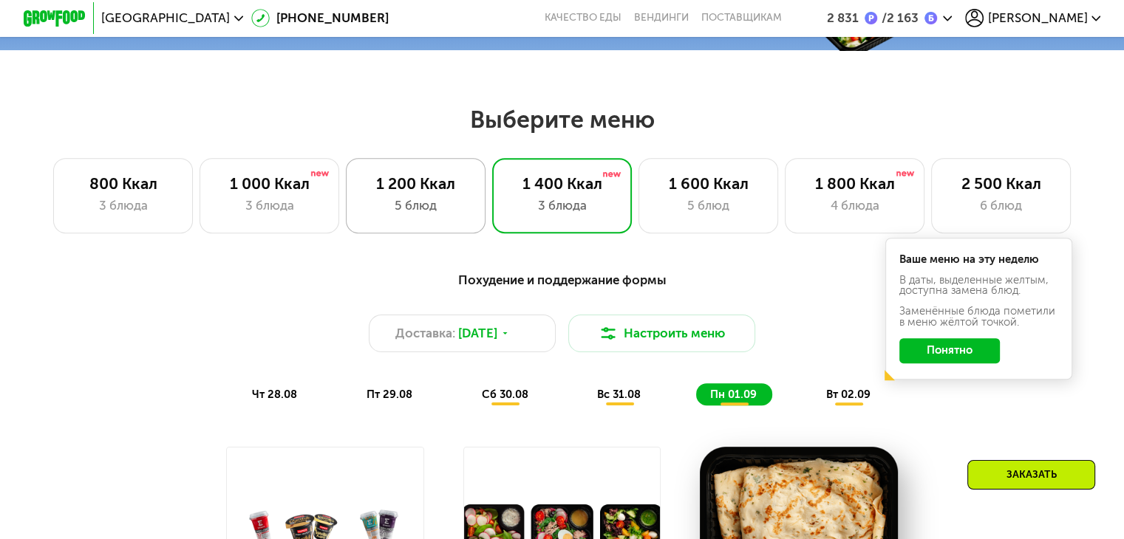
click at [379, 212] on div "5 блюд" at bounding box center [415, 206] width 107 height 18
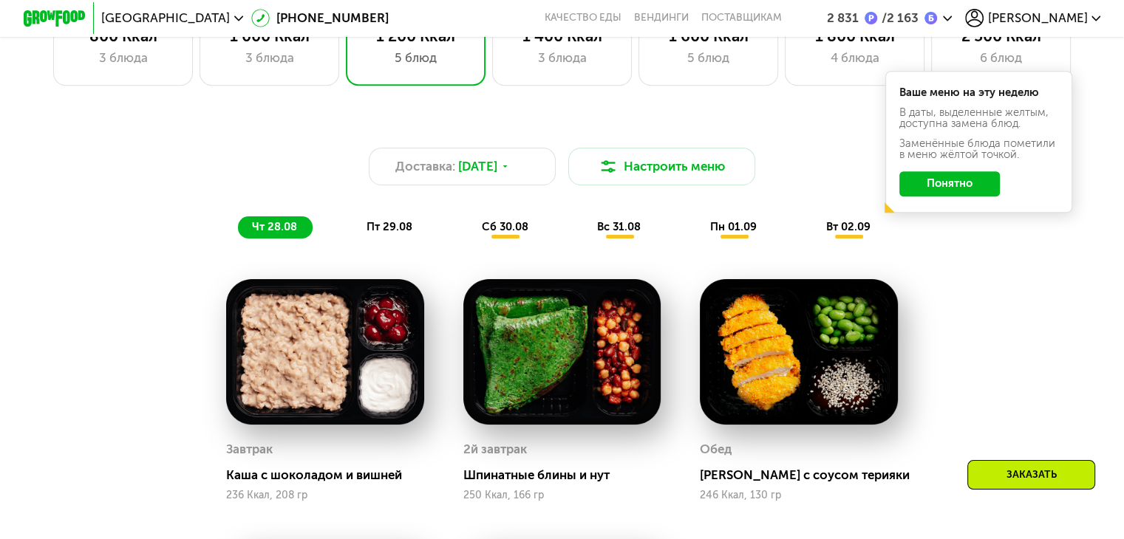
scroll to position [665, 0]
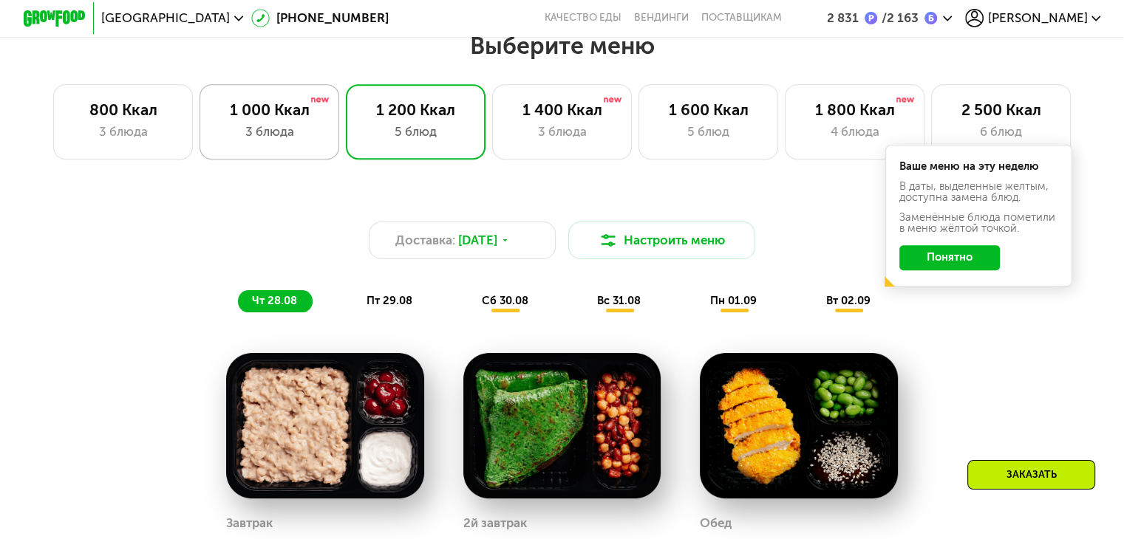
click at [240, 131] on div "3 блюда" at bounding box center [269, 132] width 107 height 18
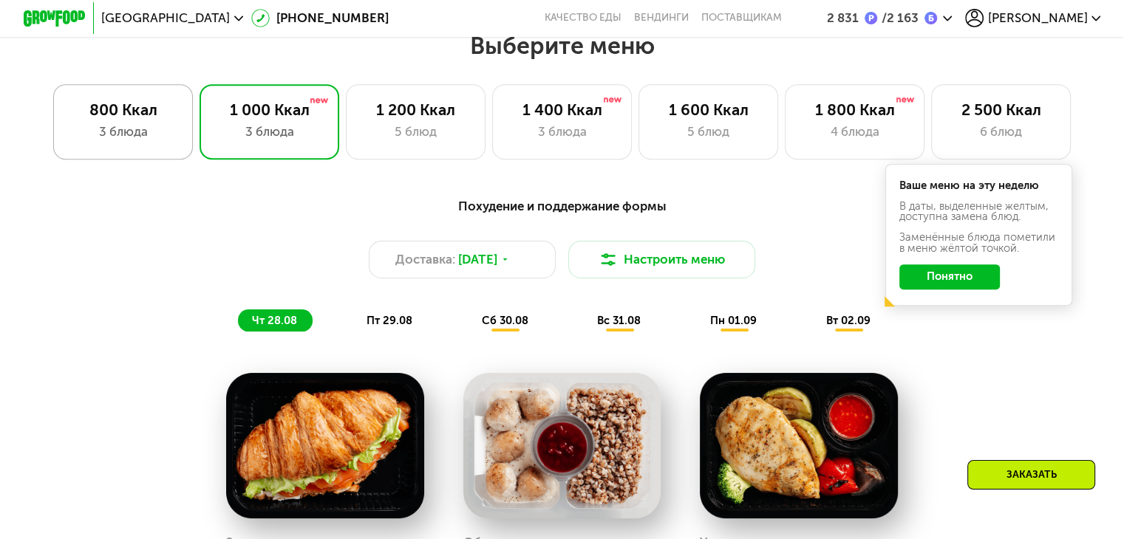
click at [133, 134] on div "3 блюда" at bounding box center [122, 132] width 107 height 18
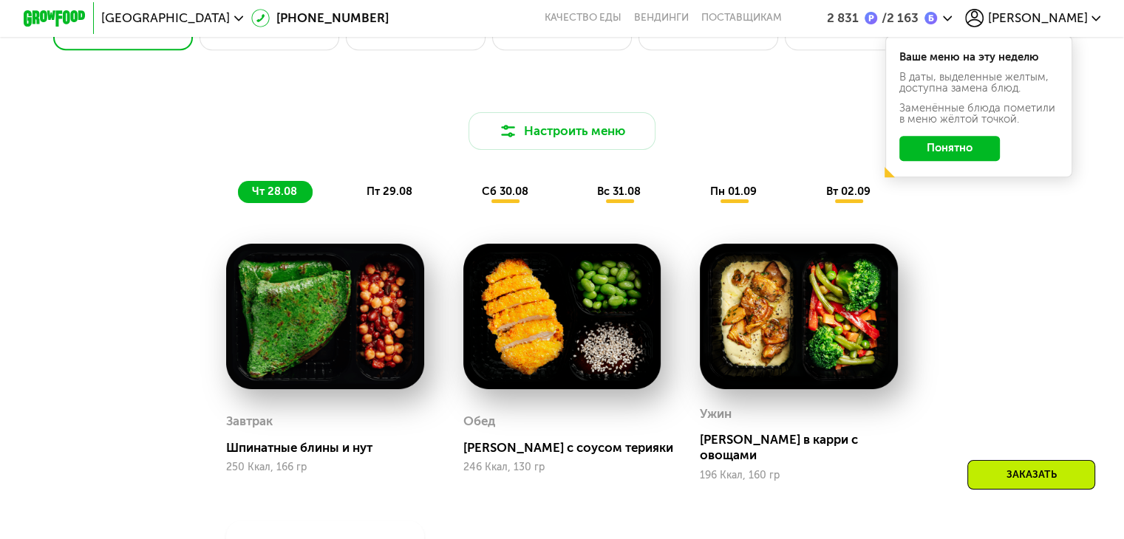
scroll to position [739, 0]
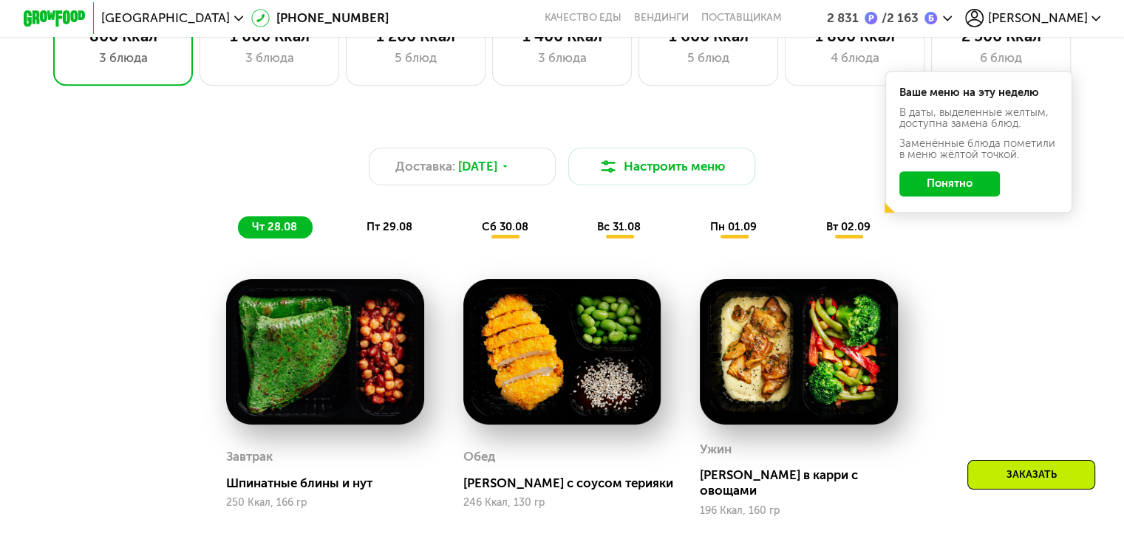
click at [262, 85] on div "800 Ккал 3 блюда 1 000 Ккал 3 блюда 1 200 Ккал 5 блюд 1 400 Ккал 3 блюда 1 600 …" at bounding box center [562, 47] width 1024 height 75
click at [346, 75] on div "1 000 Ккал 3 блюда" at bounding box center [416, 47] width 140 height 75
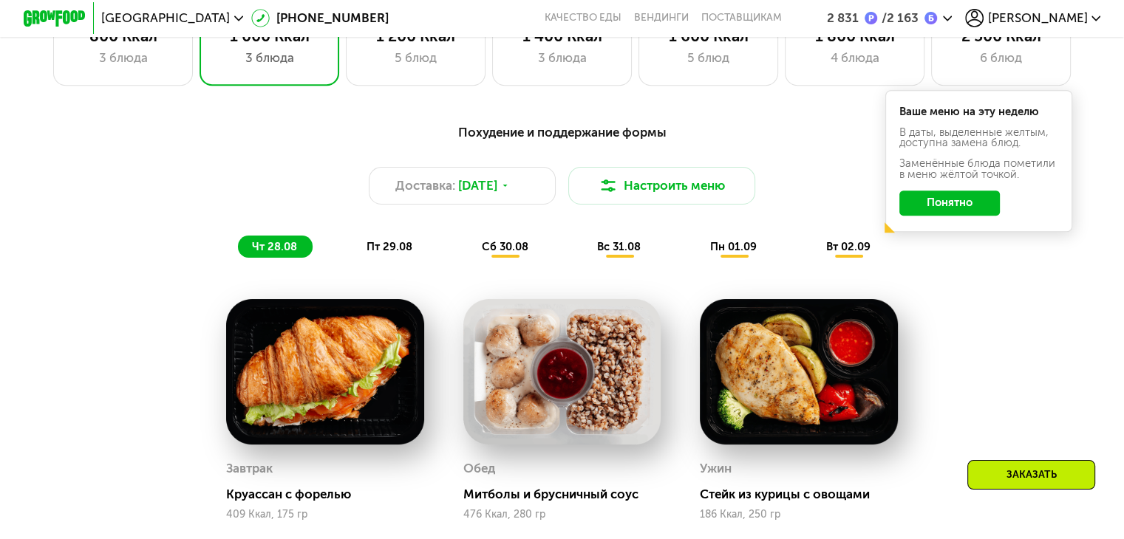
click at [1079, 21] on span "[PERSON_NAME]" at bounding box center [1037, 18] width 100 height 13
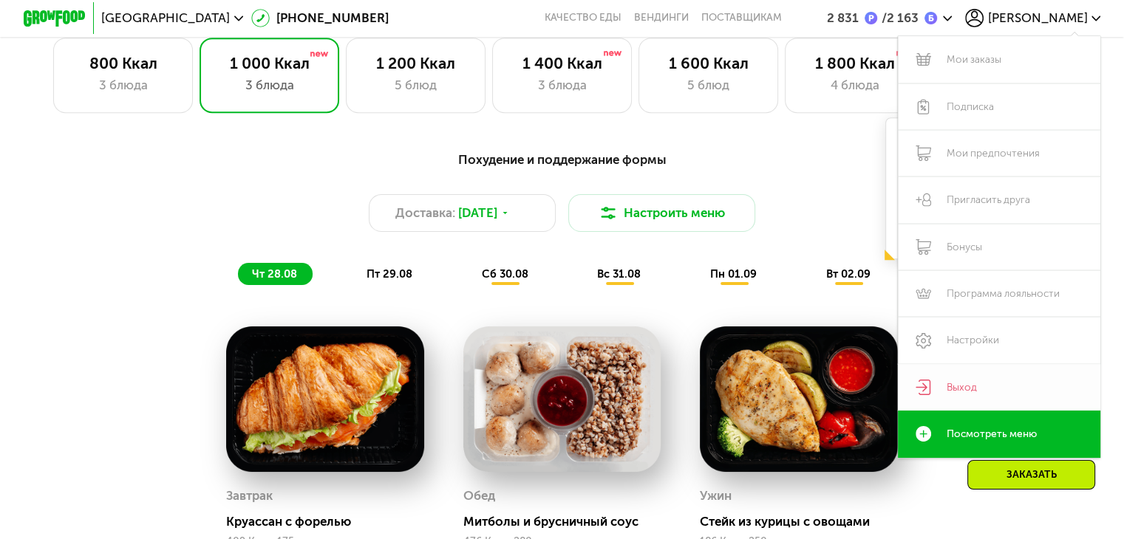
scroll to position [665, 0]
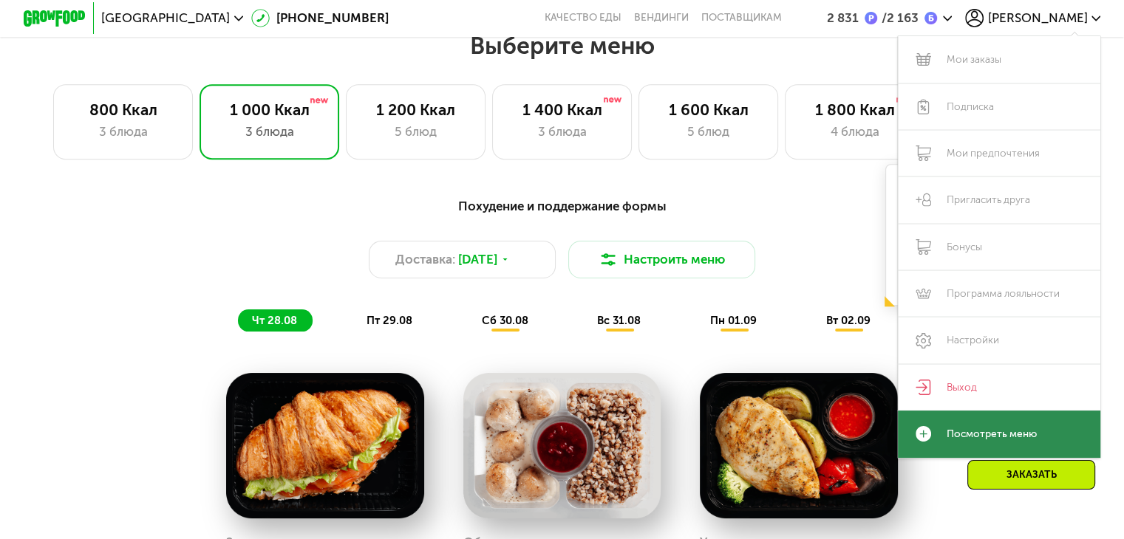
click at [939, 437] on link "Посмотреть меню" at bounding box center [999, 434] width 203 height 47
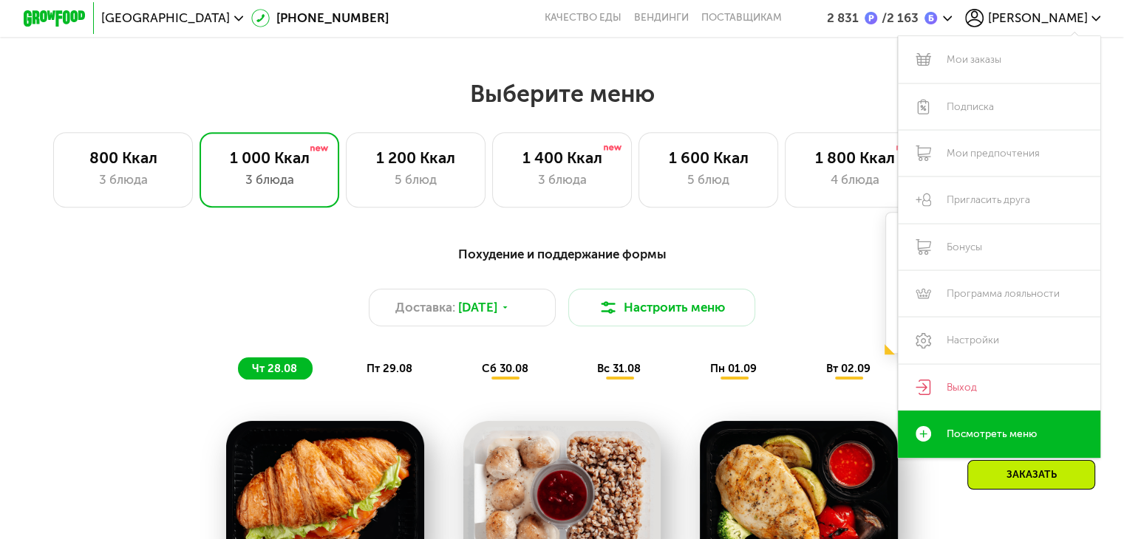
scroll to position [591, 0]
